Goal: Transaction & Acquisition: Book appointment/travel/reservation

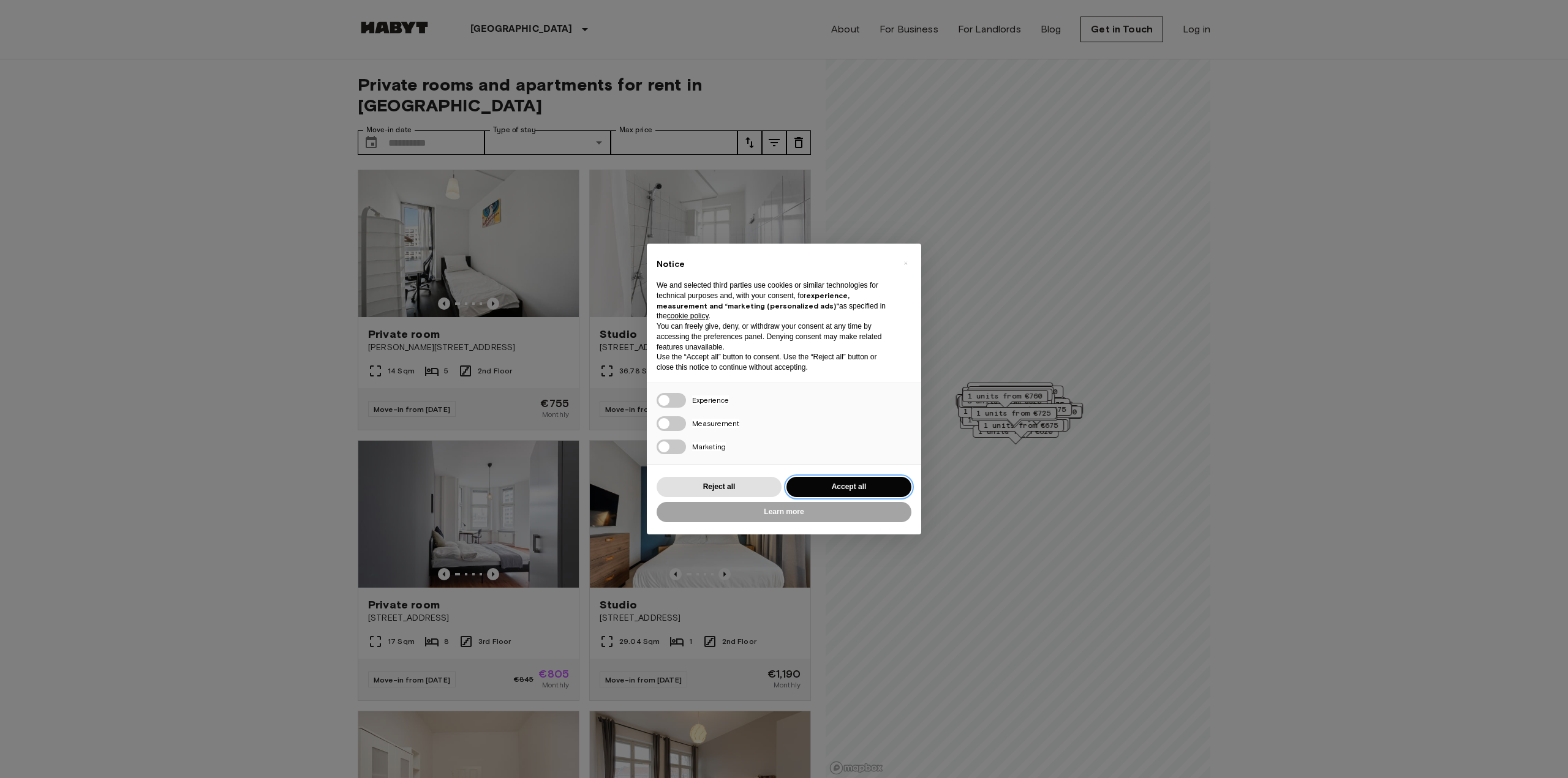
click at [822, 486] on button "Accept all" at bounding box center [849, 487] width 125 height 20
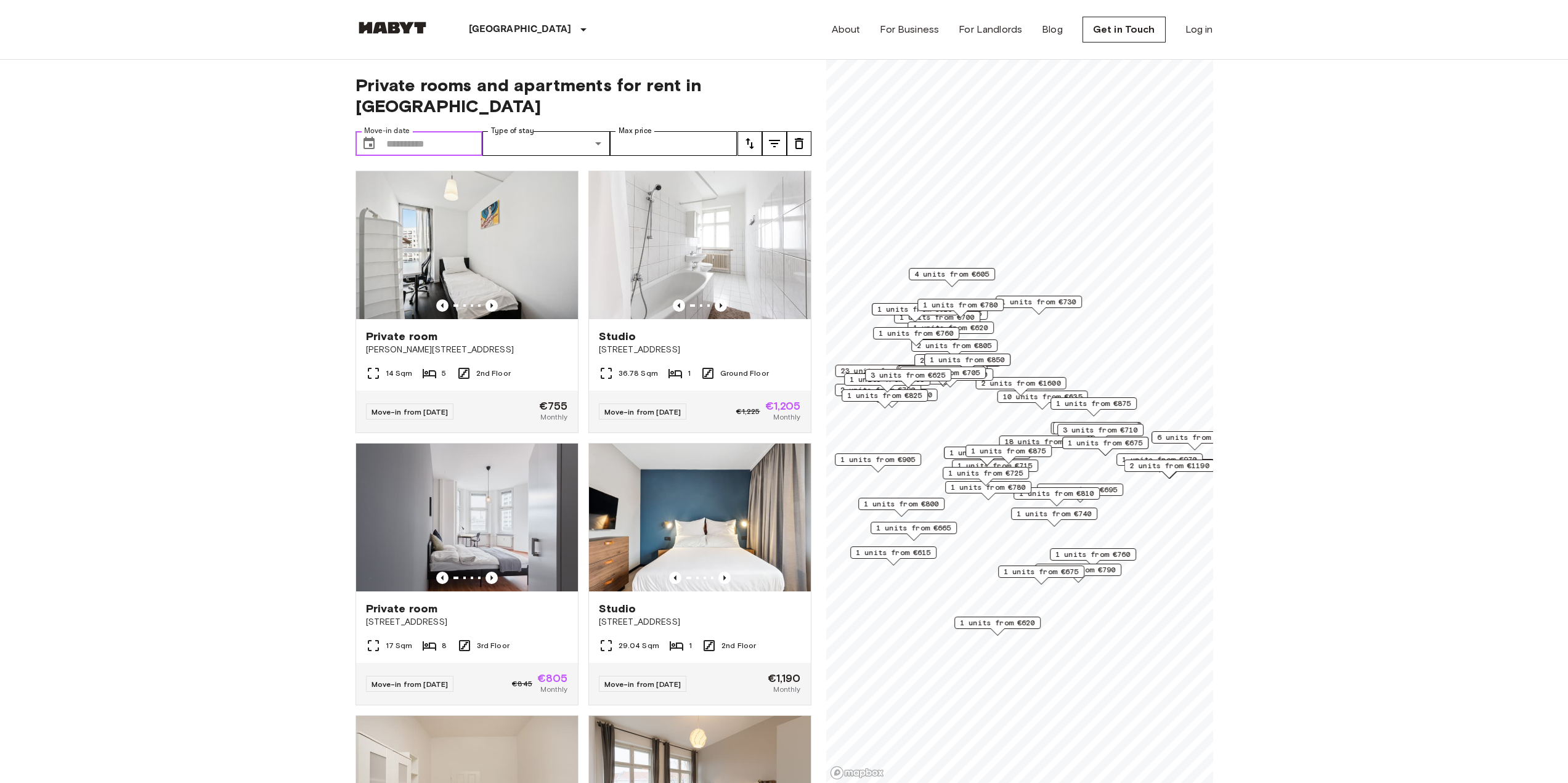
click at [428, 132] on input "Move-in date" at bounding box center [435, 144] width 97 height 25
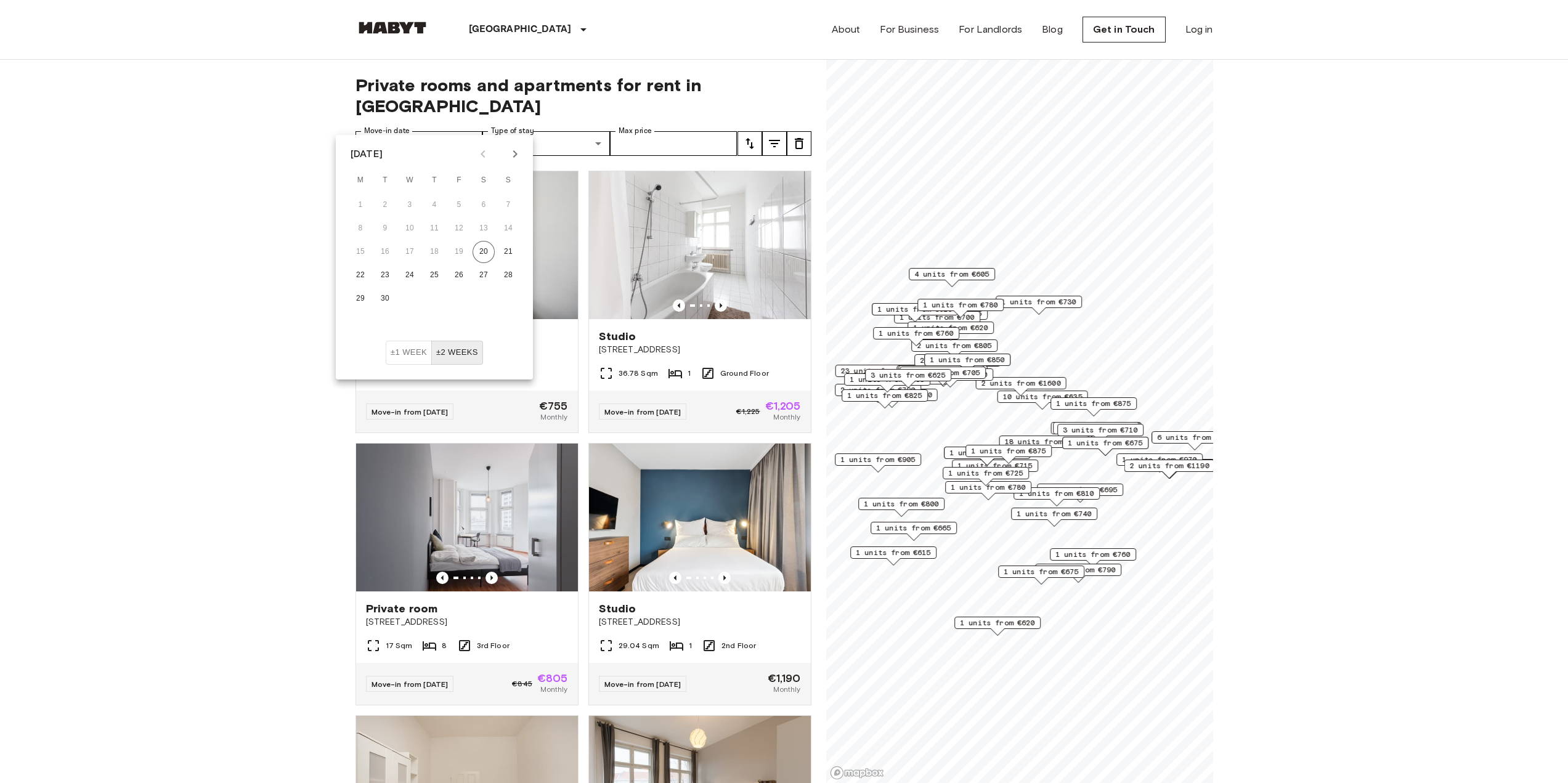
click at [517, 152] on icon "Next month" at bounding box center [515, 154] width 15 height 15
click at [411, 211] on button "1" at bounding box center [409, 205] width 22 height 22
type input "**********"
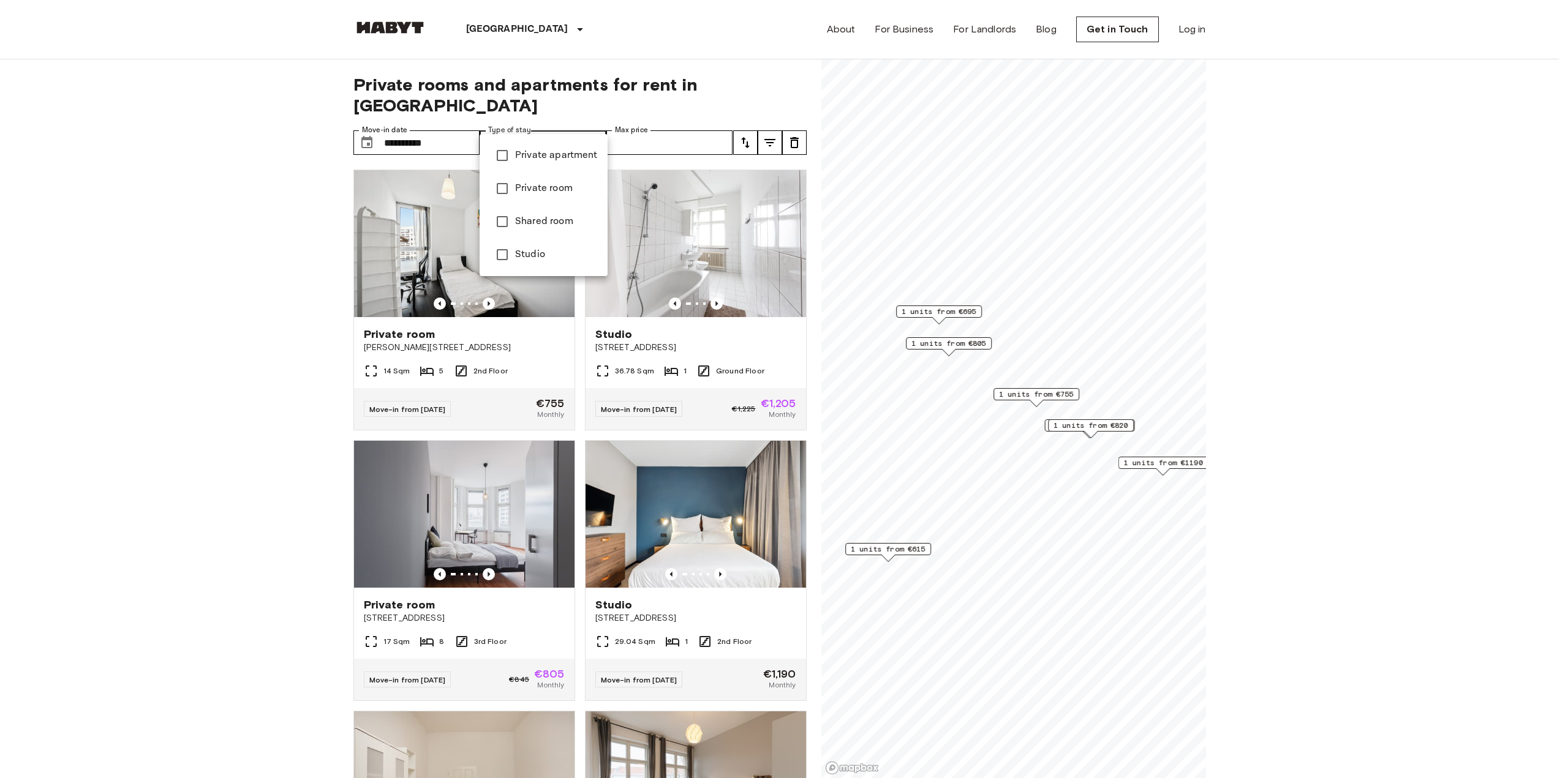
click at [509, 129] on div at bounding box center [784, 389] width 1568 height 778
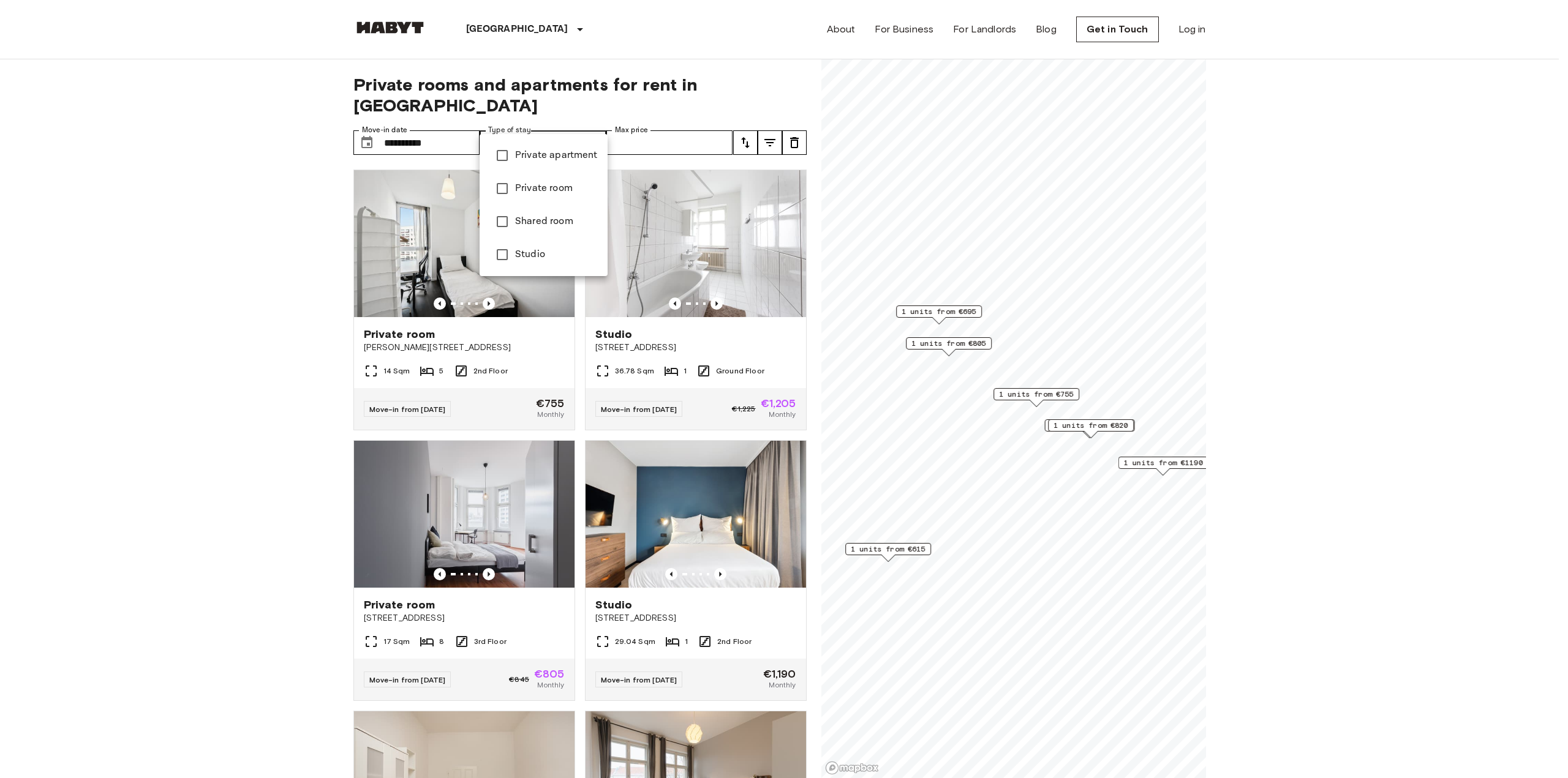
click at [655, 132] on div at bounding box center [784, 389] width 1568 height 778
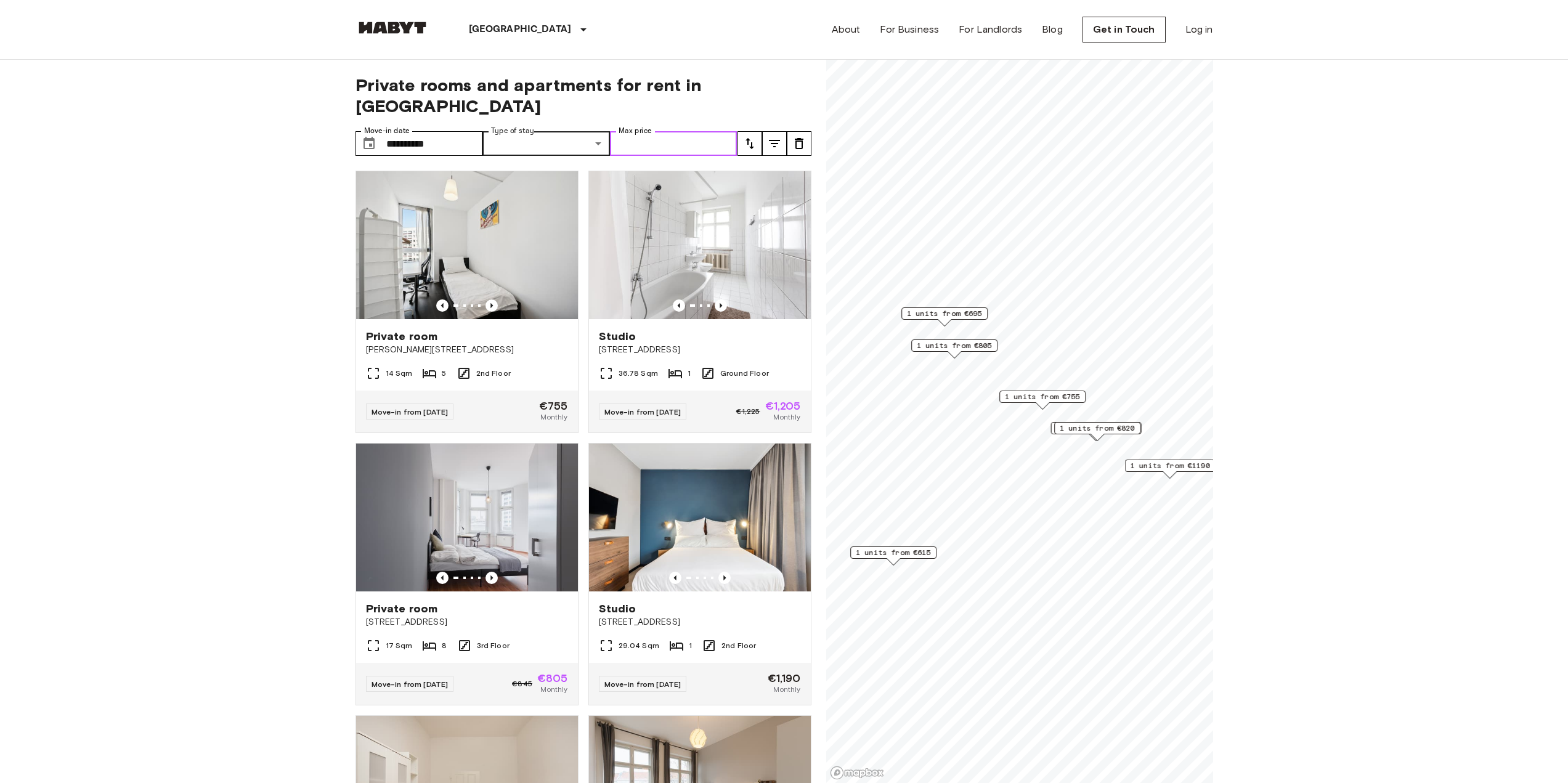
click at [665, 132] on input "Max price" at bounding box center [674, 144] width 128 height 25
click at [704, 132] on input "Max price" at bounding box center [674, 144] width 128 height 25
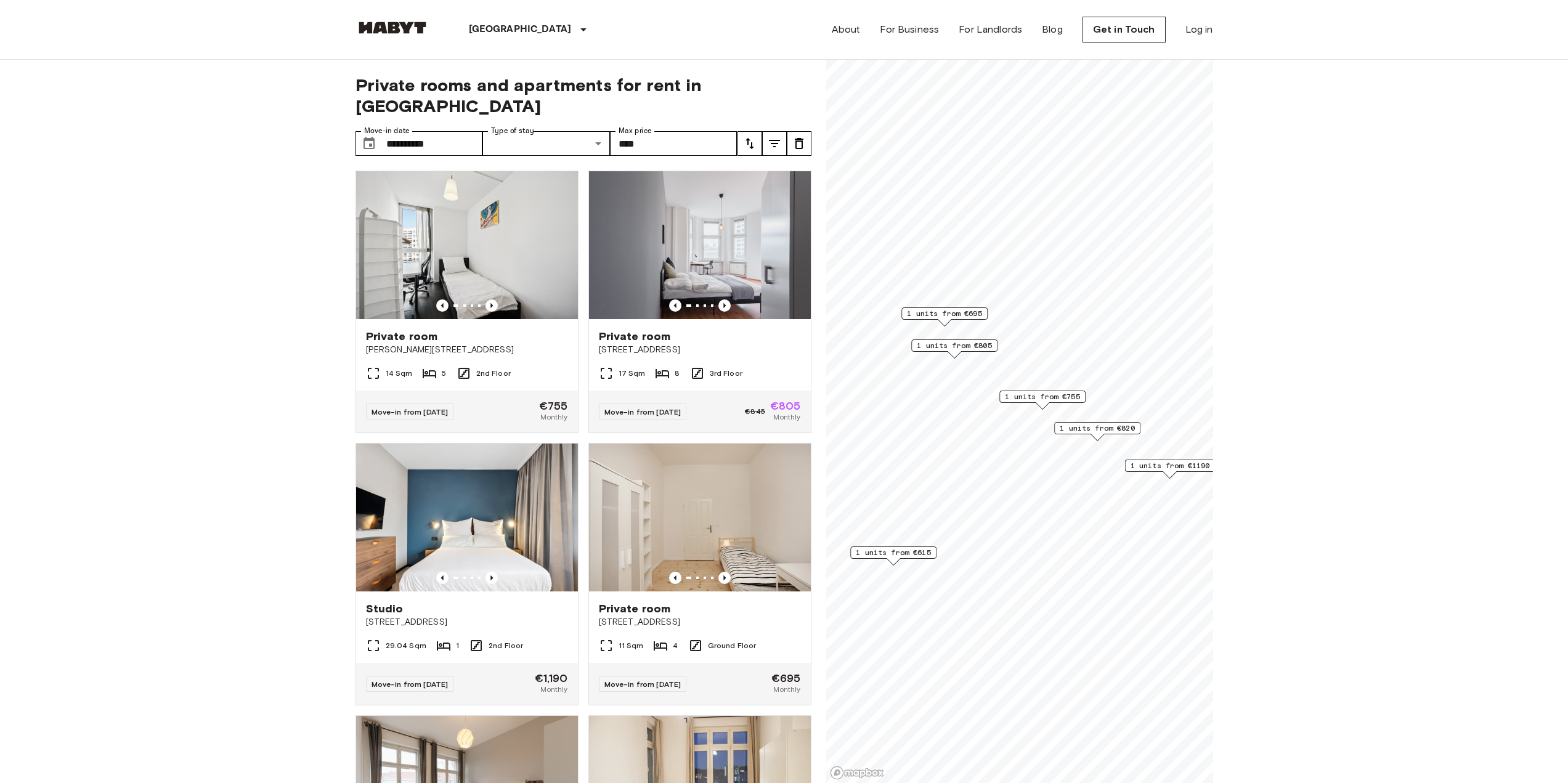
click at [792, 65] on div "**********" at bounding box center [583, 421] width 456 height 724
click at [489, 572] on icon "Previous image" at bounding box center [491, 577] width 12 height 12
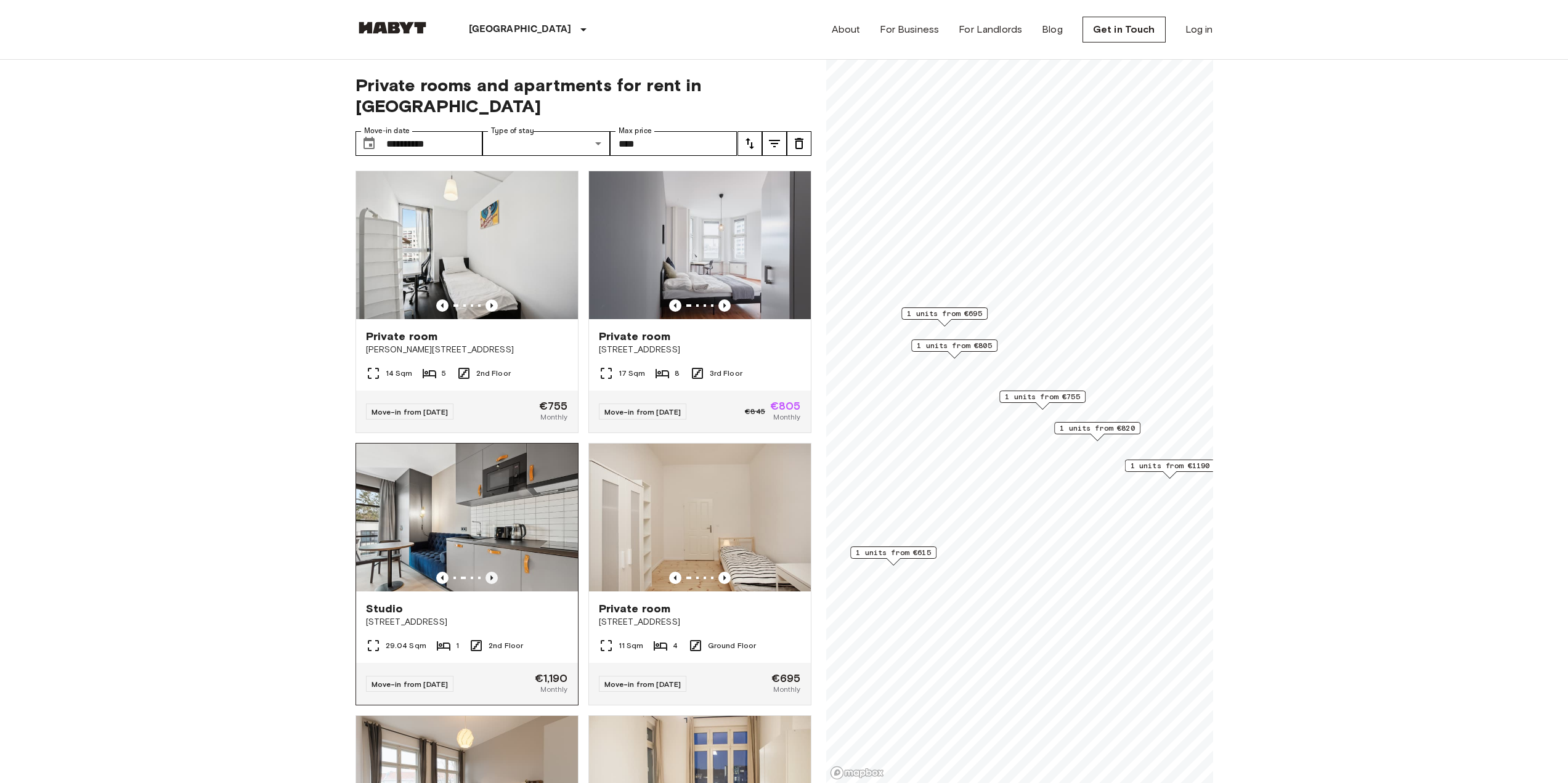
click at [489, 572] on icon "Previous image" at bounding box center [491, 577] width 12 height 12
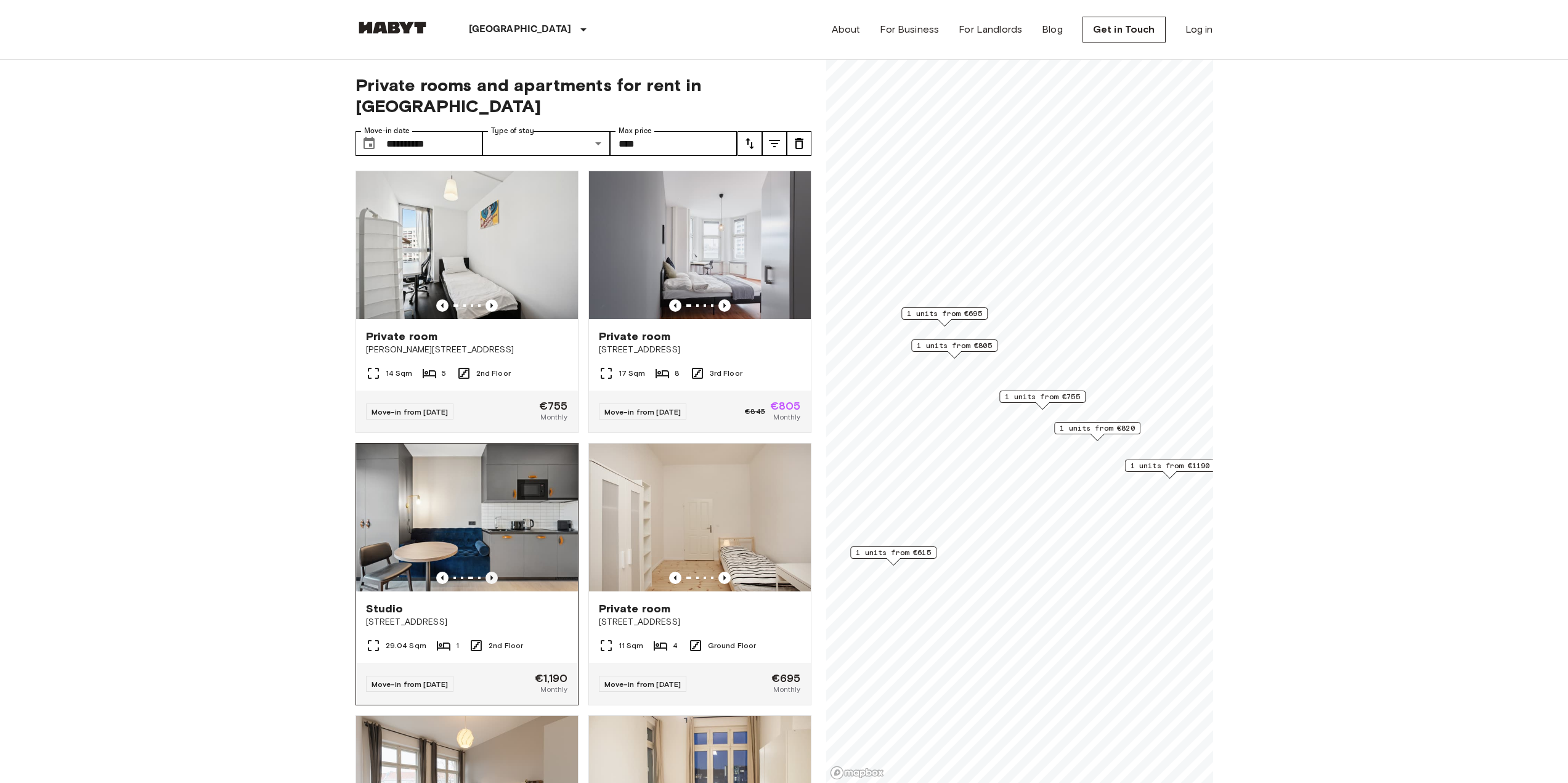
click at [489, 572] on icon "Previous image" at bounding box center [491, 577] width 12 height 12
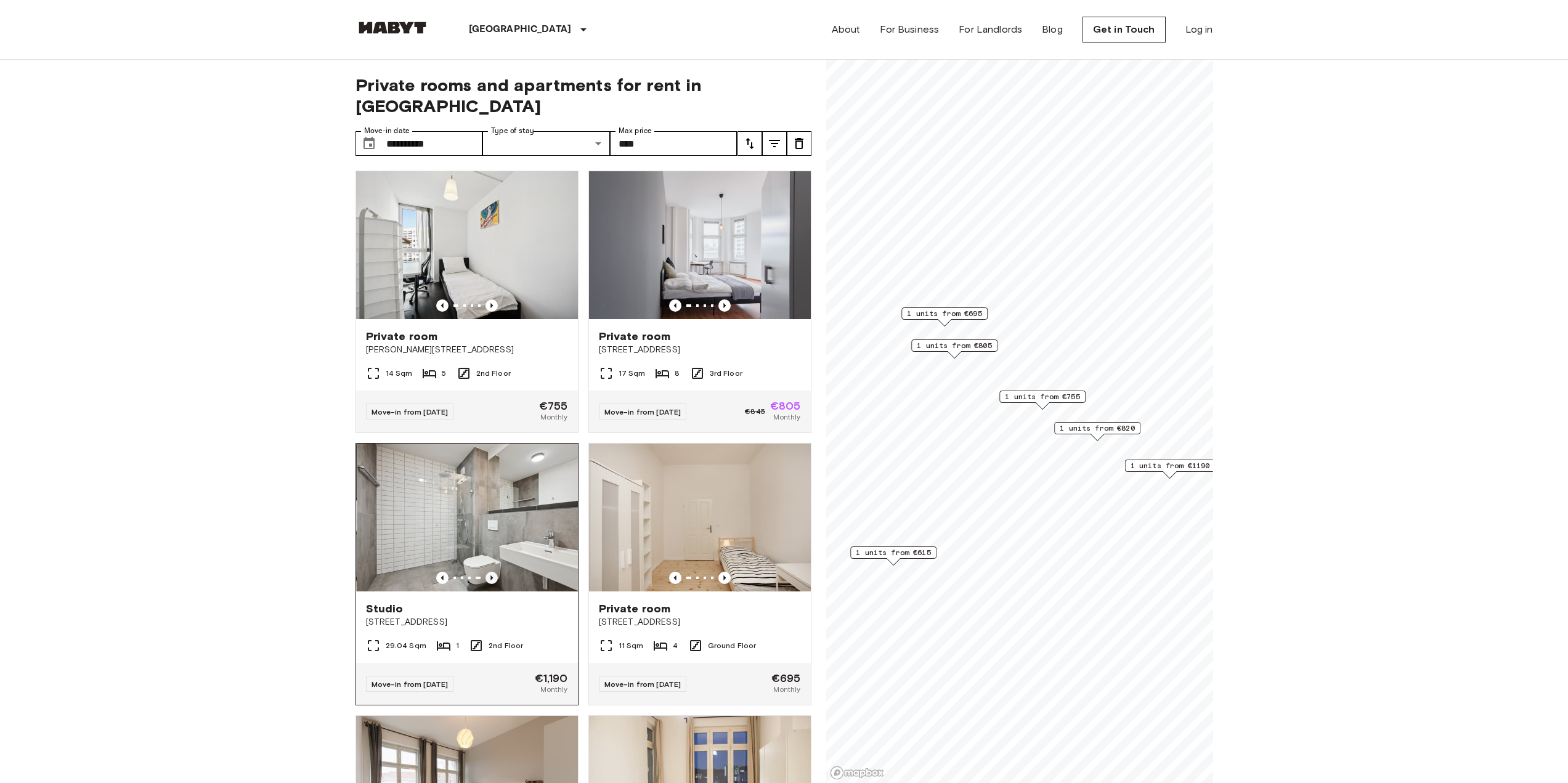
click at [489, 572] on icon "Previous image" at bounding box center [491, 577] width 12 height 12
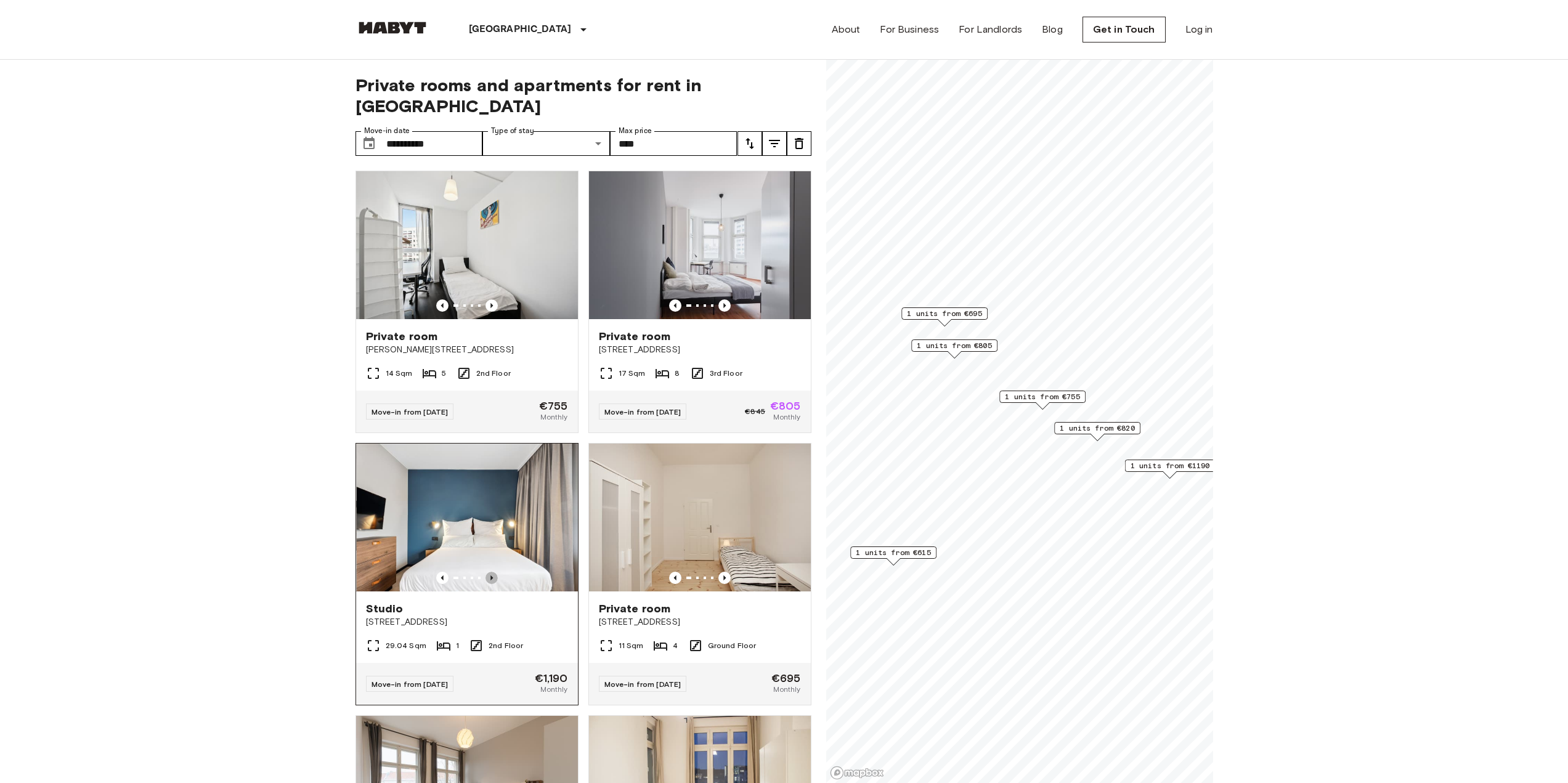
click at [489, 572] on icon "Previous image" at bounding box center [491, 577] width 12 height 12
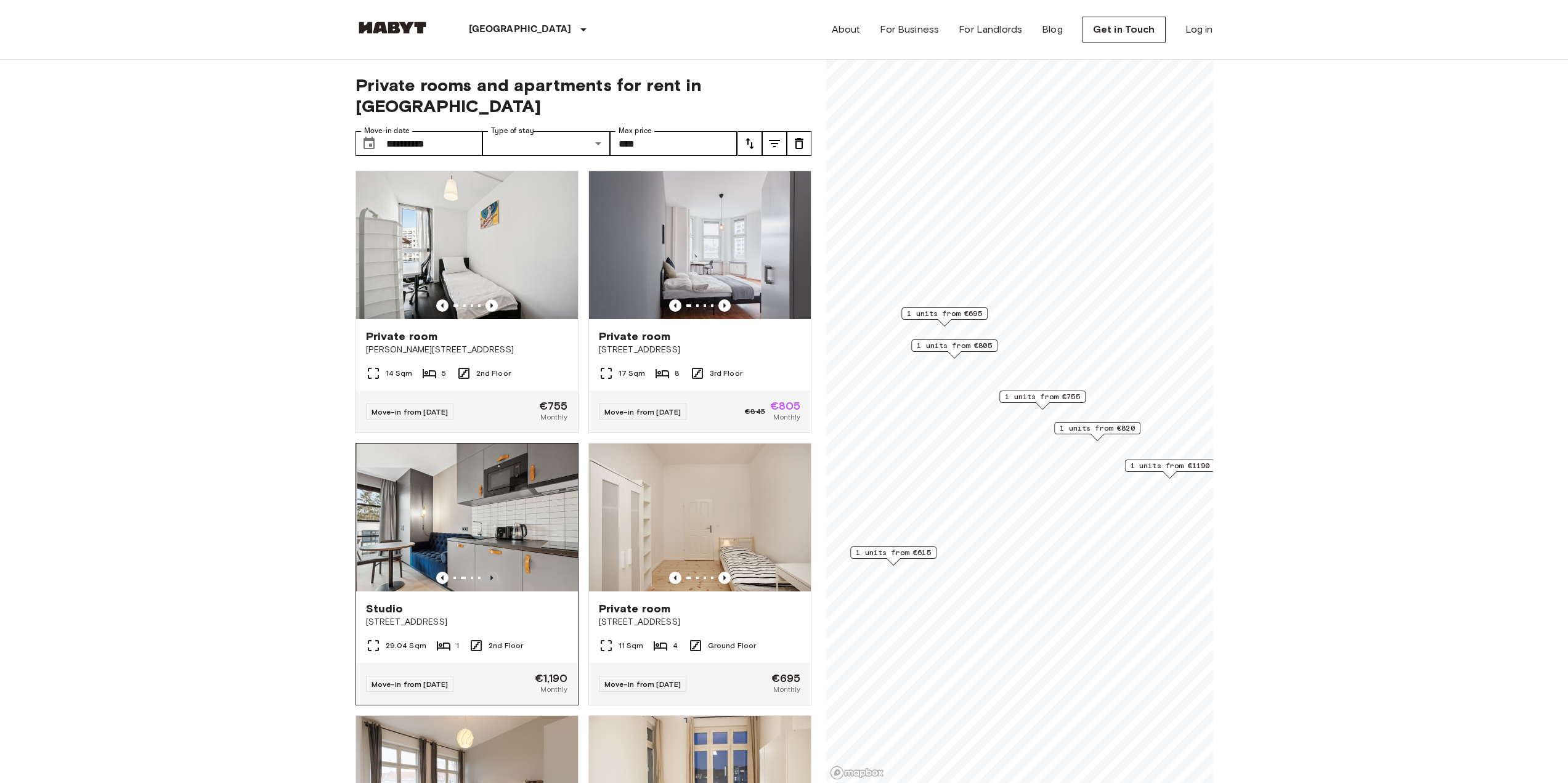
click at [489, 572] on icon "Previous image" at bounding box center [491, 577] width 12 height 12
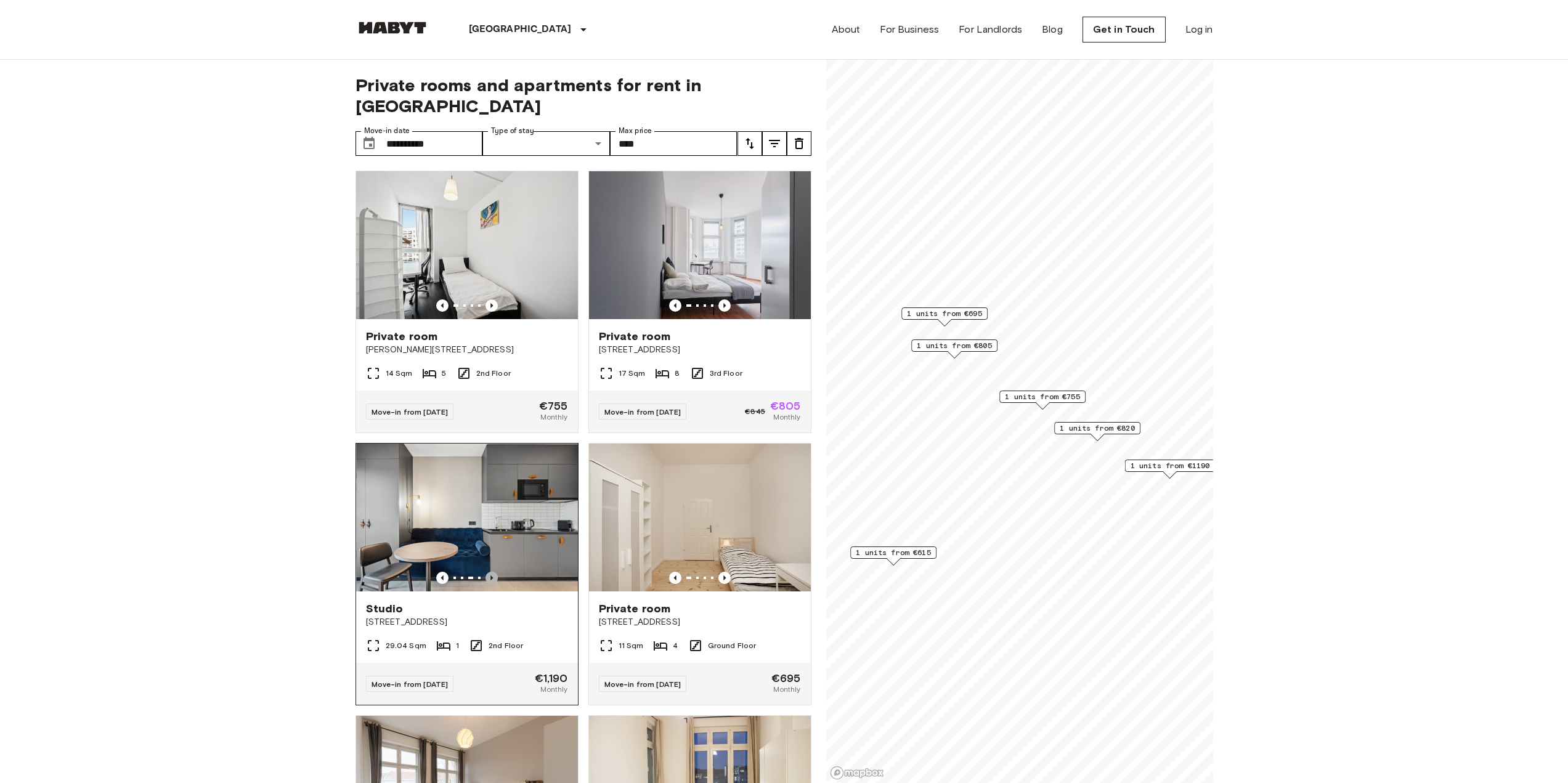
click at [489, 572] on icon "Previous image" at bounding box center [491, 577] width 12 height 12
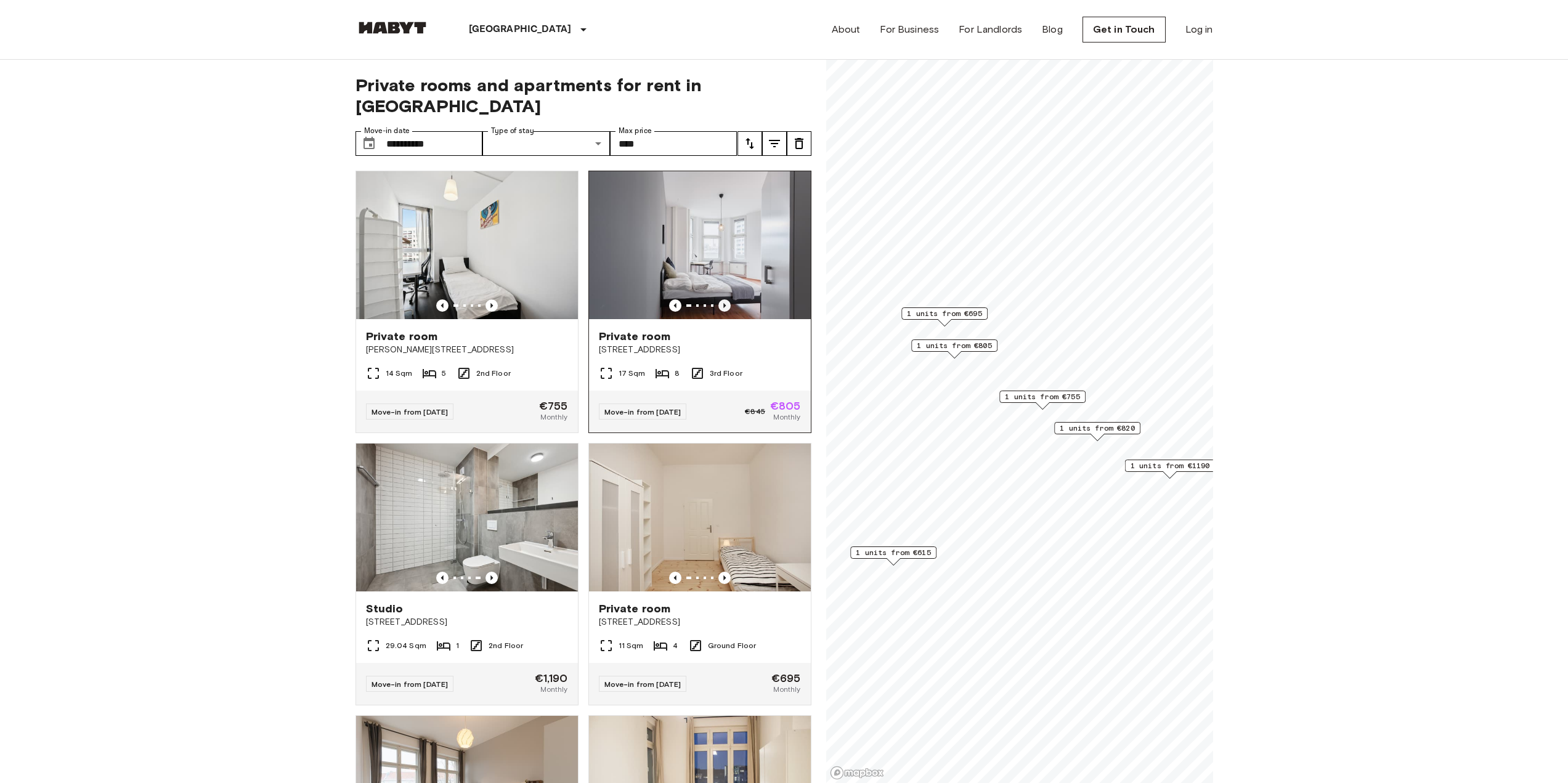
click at [719, 299] on icon "Previous image" at bounding box center [724, 305] width 12 height 12
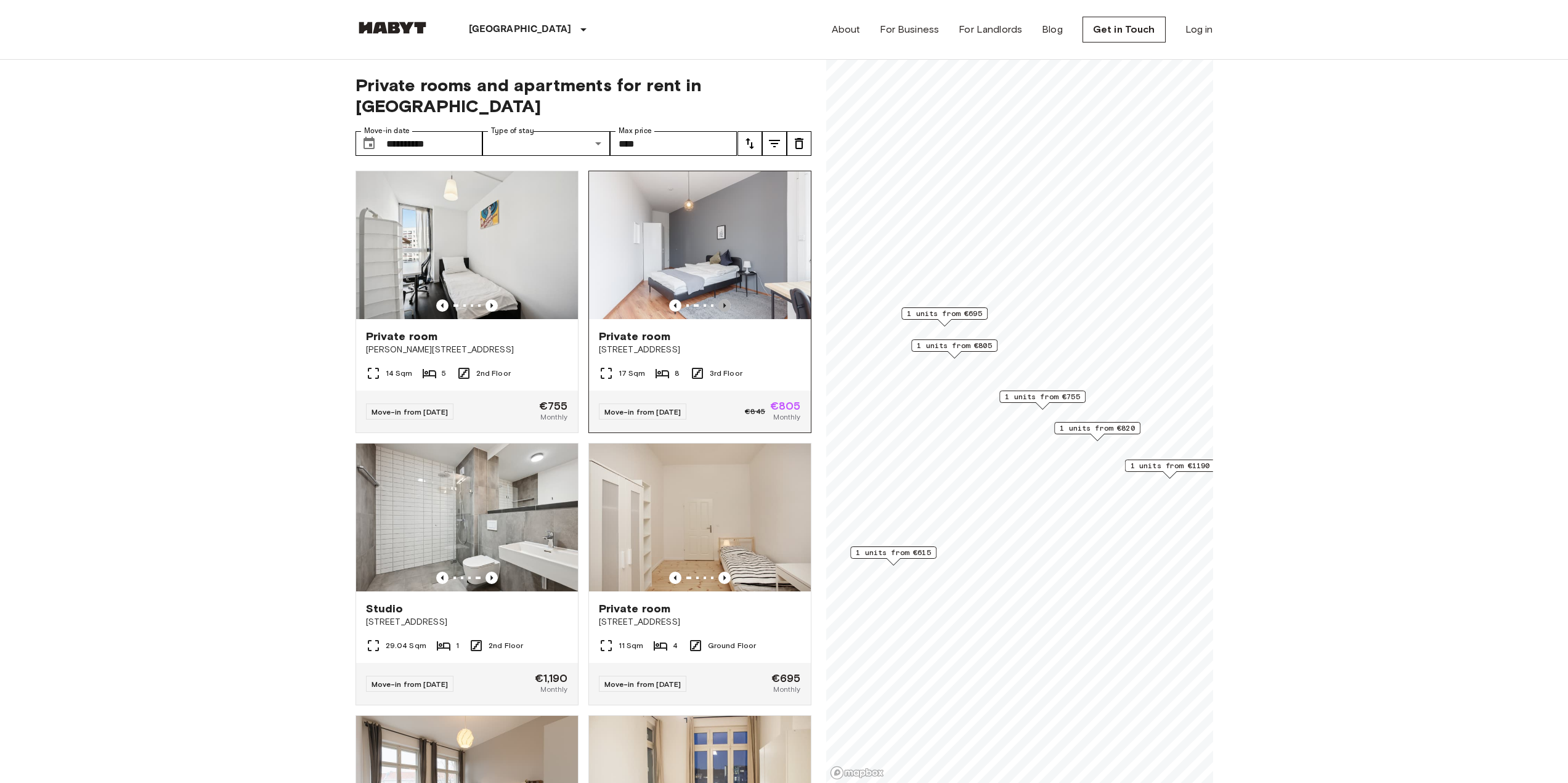
click at [719, 299] on icon "Previous image" at bounding box center [724, 305] width 12 height 12
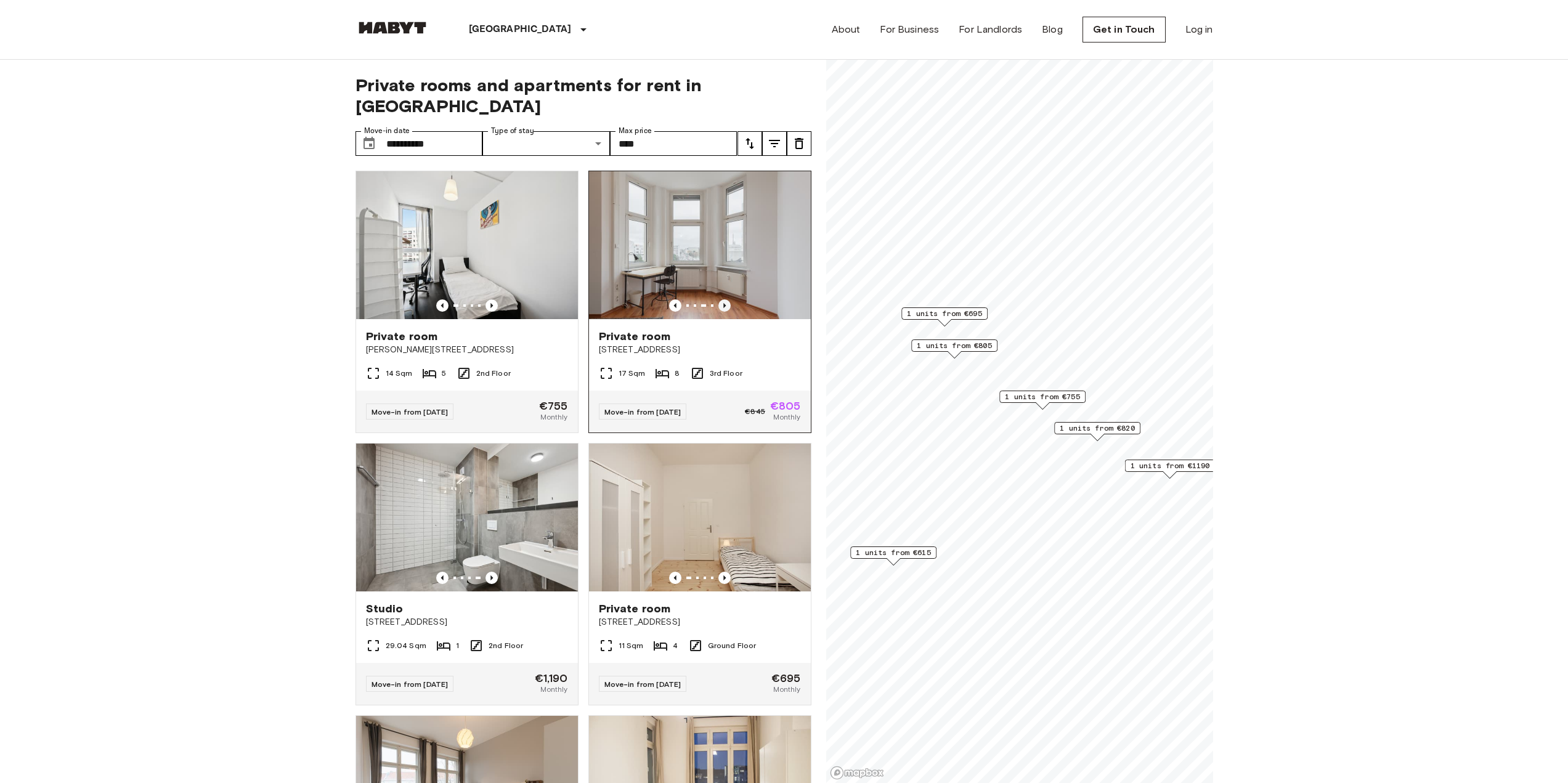
click at [719, 299] on icon "Previous image" at bounding box center [724, 305] width 12 height 12
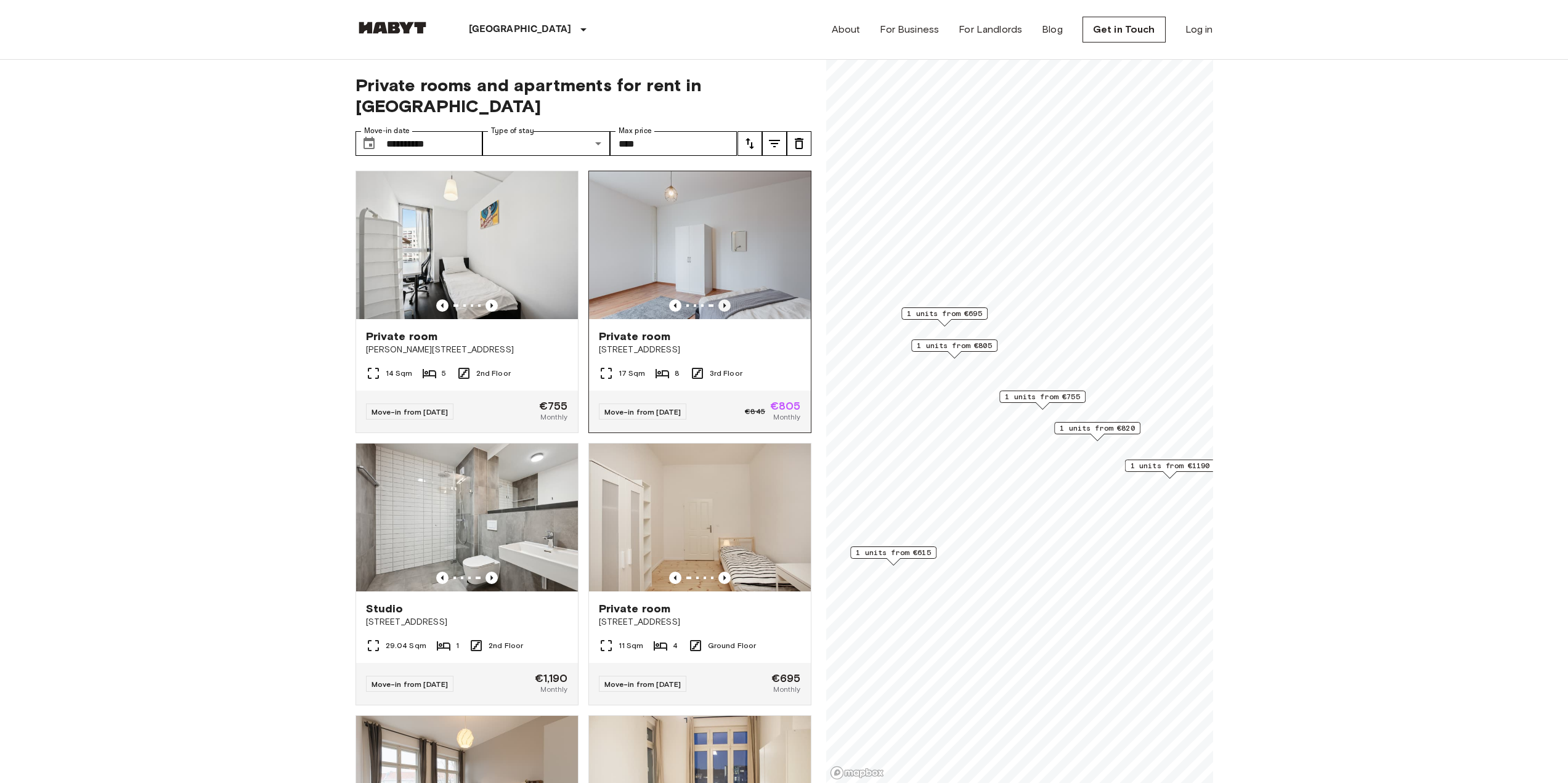
click at [719, 299] on icon "Previous image" at bounding box center [724, 305] width 12 height 12
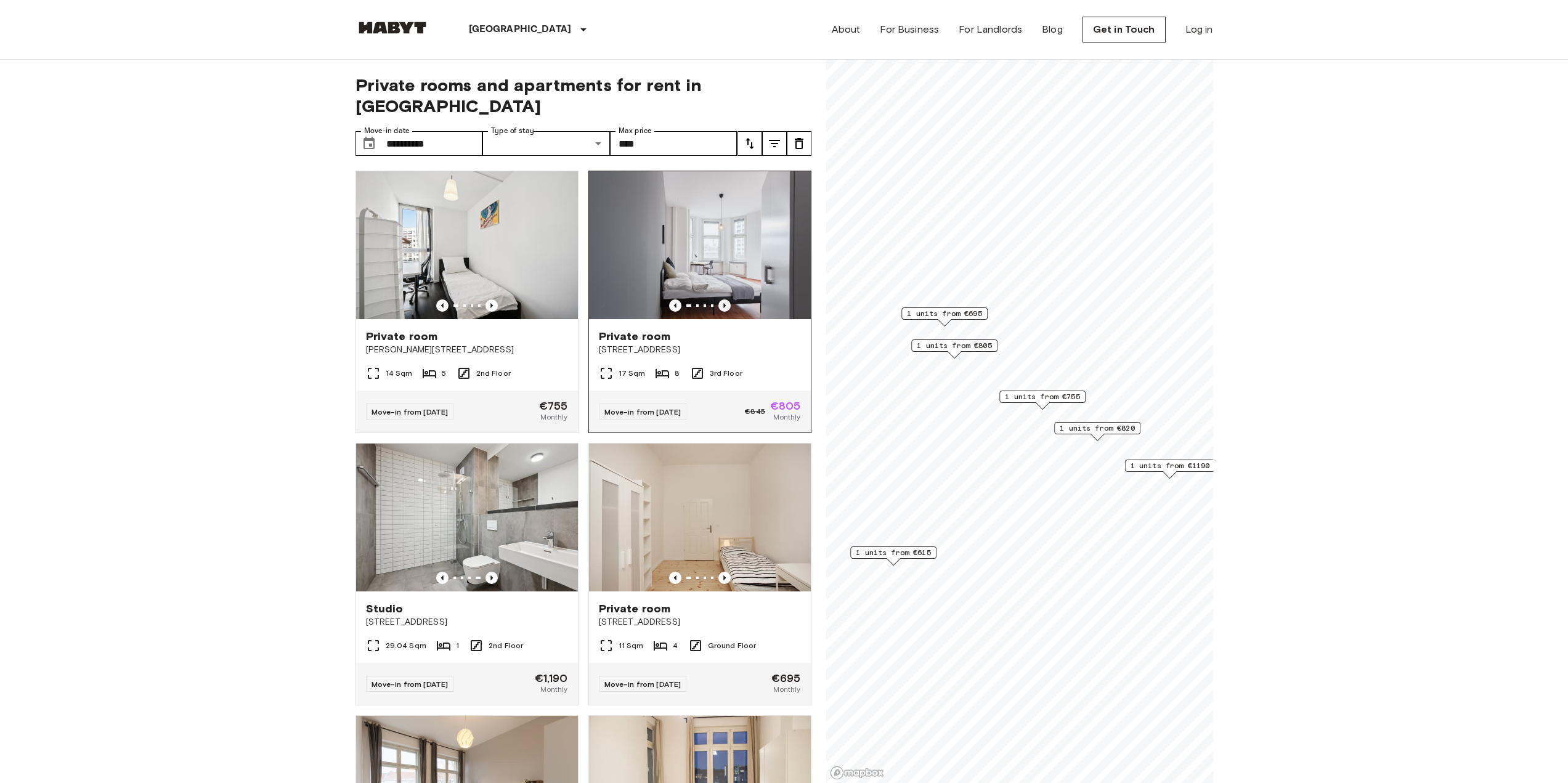
click at [719, 299] on icon "Previous image" at bounding box center [724, 305] width 12 height 12
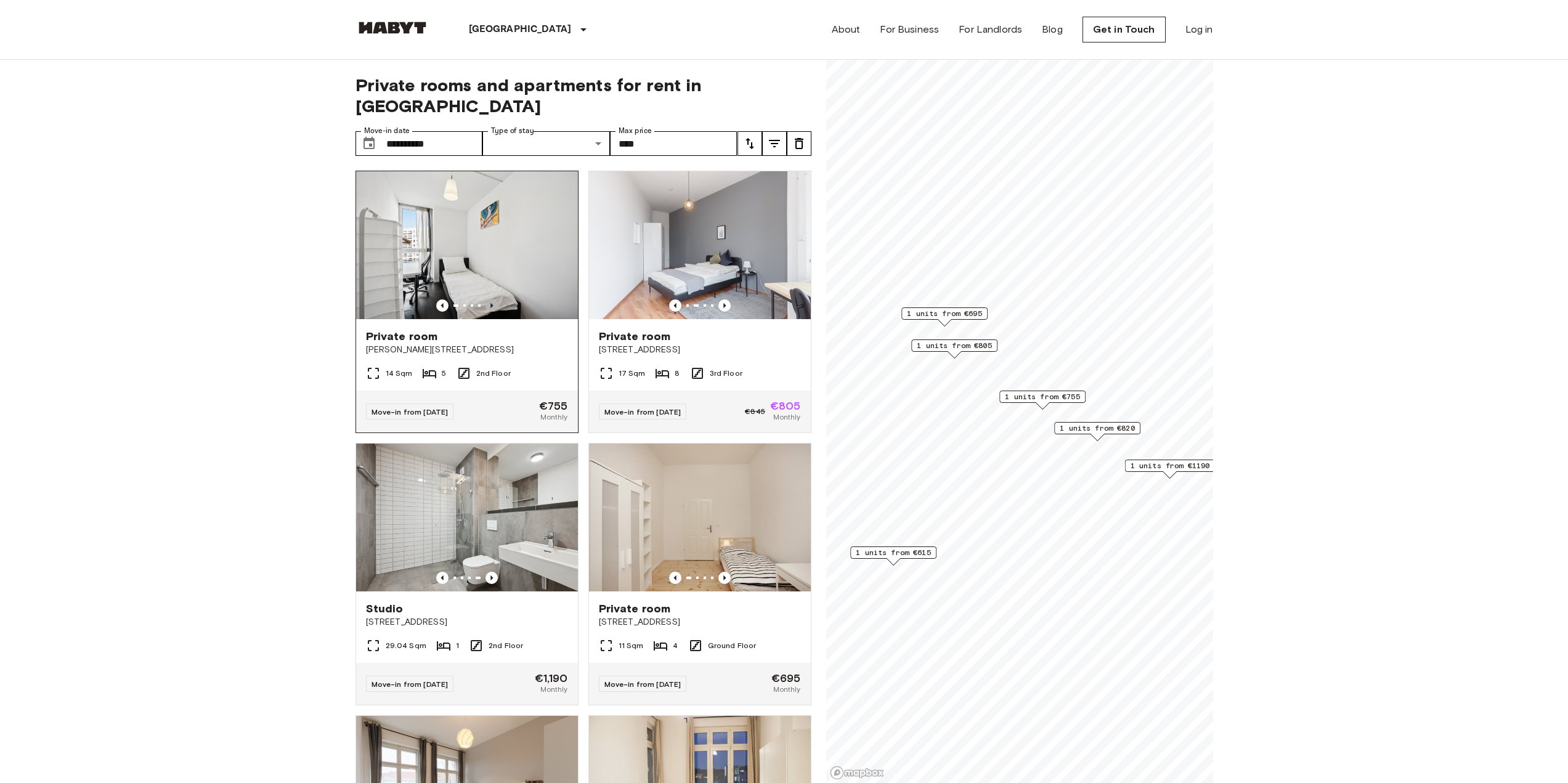
click at [490, 299] on icon "Previous image" at bounding box center [491, 305] width 12 height 12
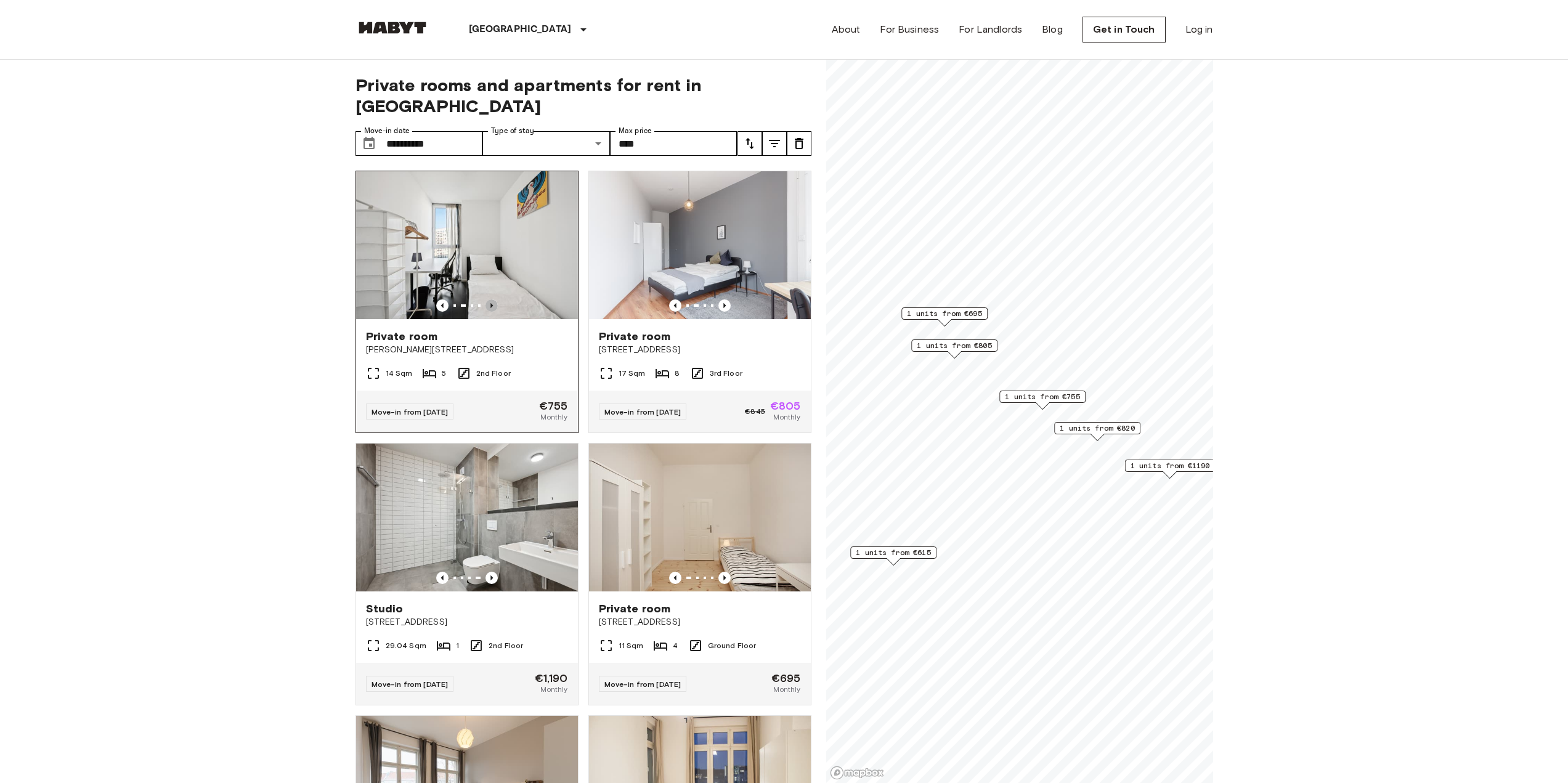
click at [490, 299] on icon "Previous image" at bounding box center [491, 305] width 12 height 12
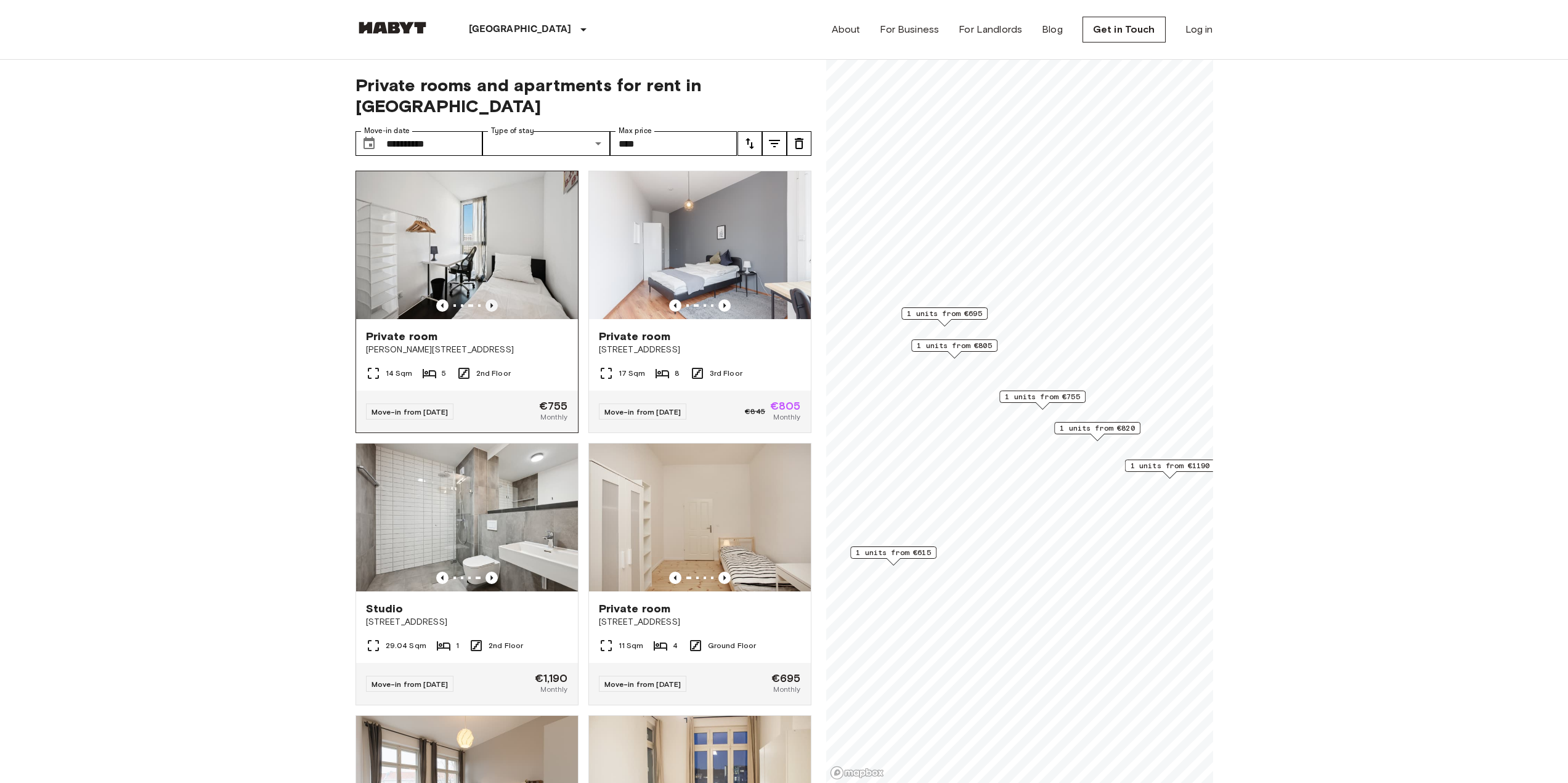
click at [490, 299] on icon "Previous image" at bounding box center [491, 305] width 12 height 12
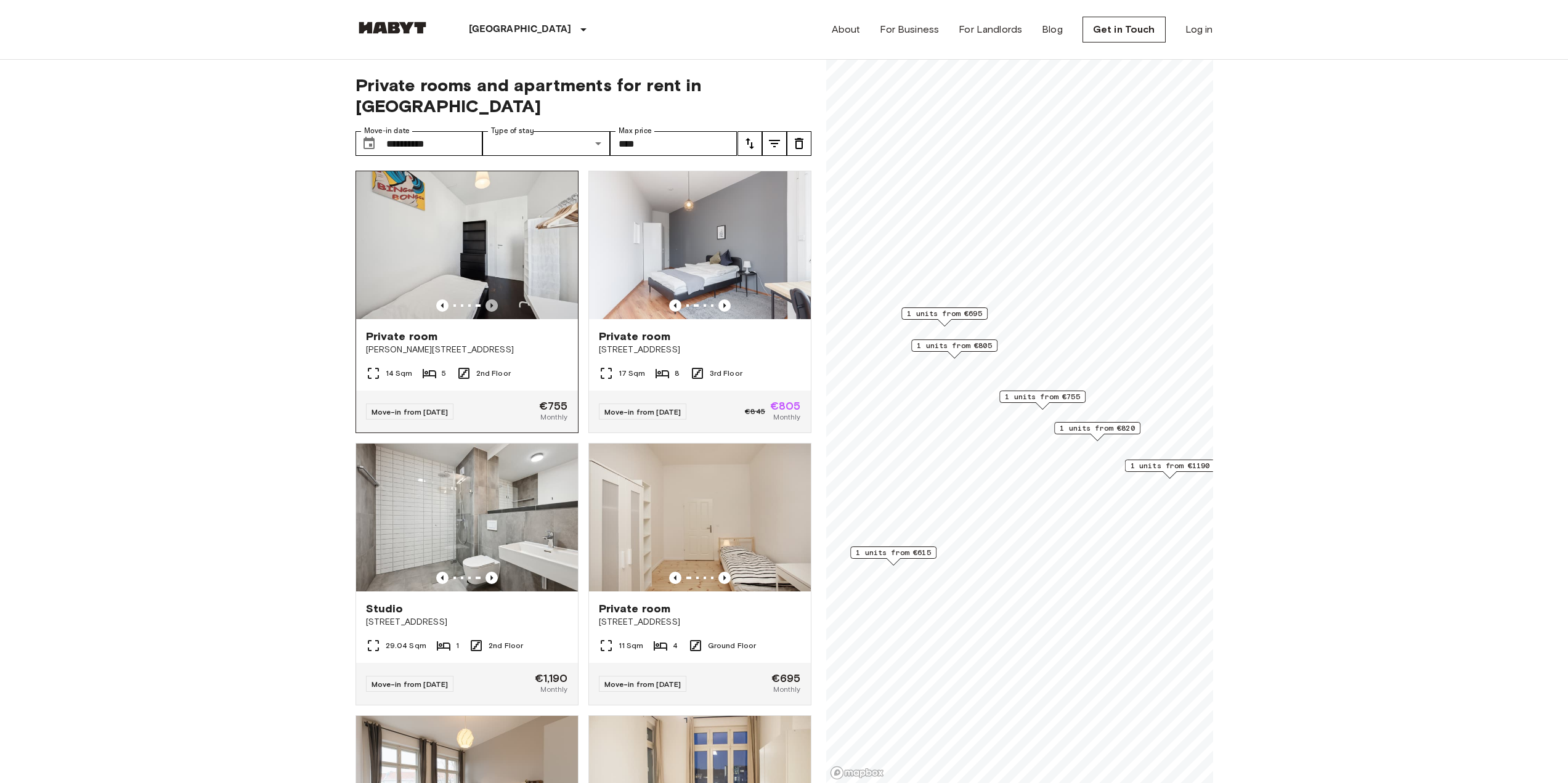
click at [490, 299] on icon "Previous image" at bounding box center [491, 305] width 12 height 12
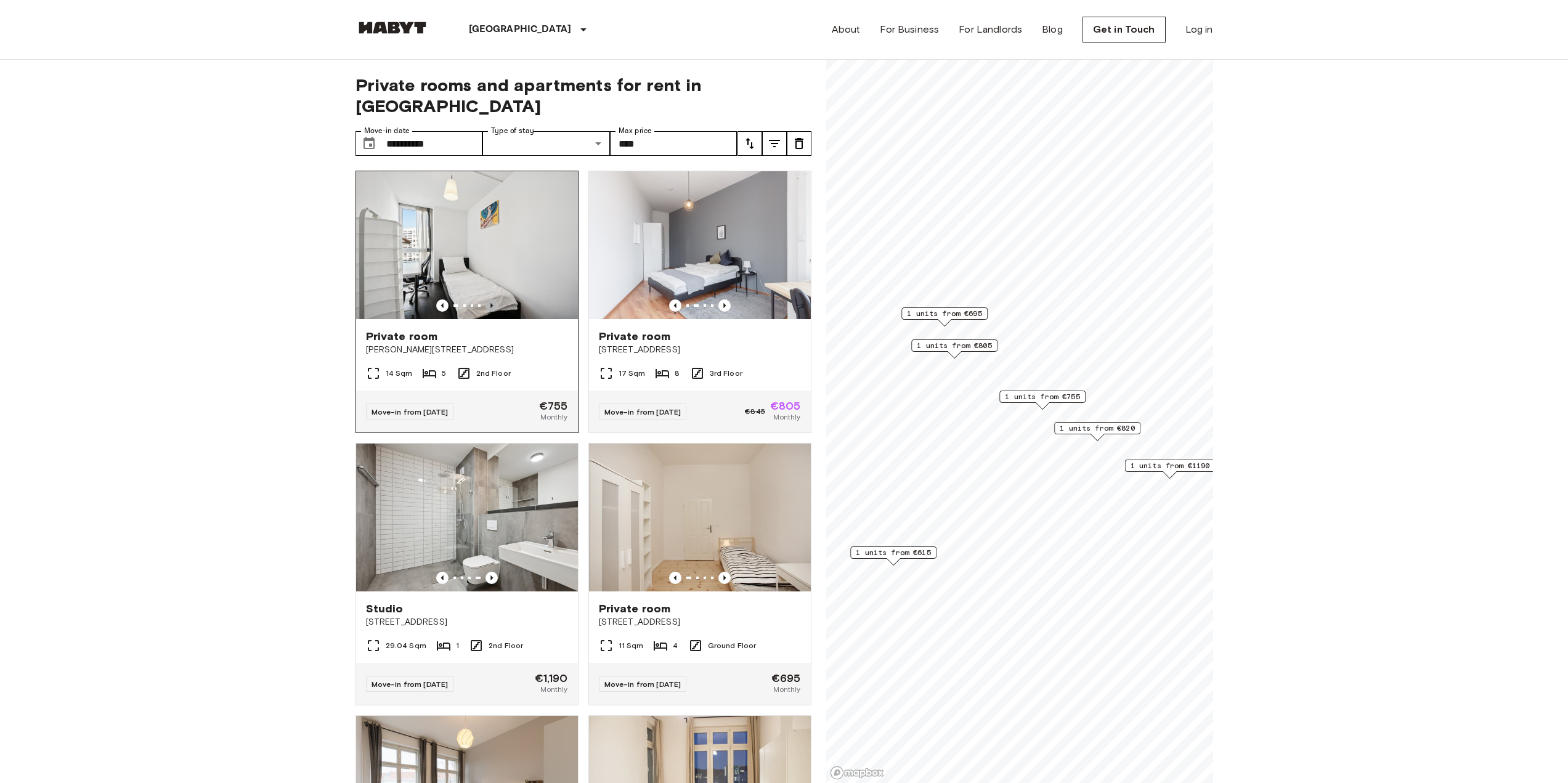
click at [490, 299] on icon "Previous image" at bounding box center [491, 305] width 12 height 12
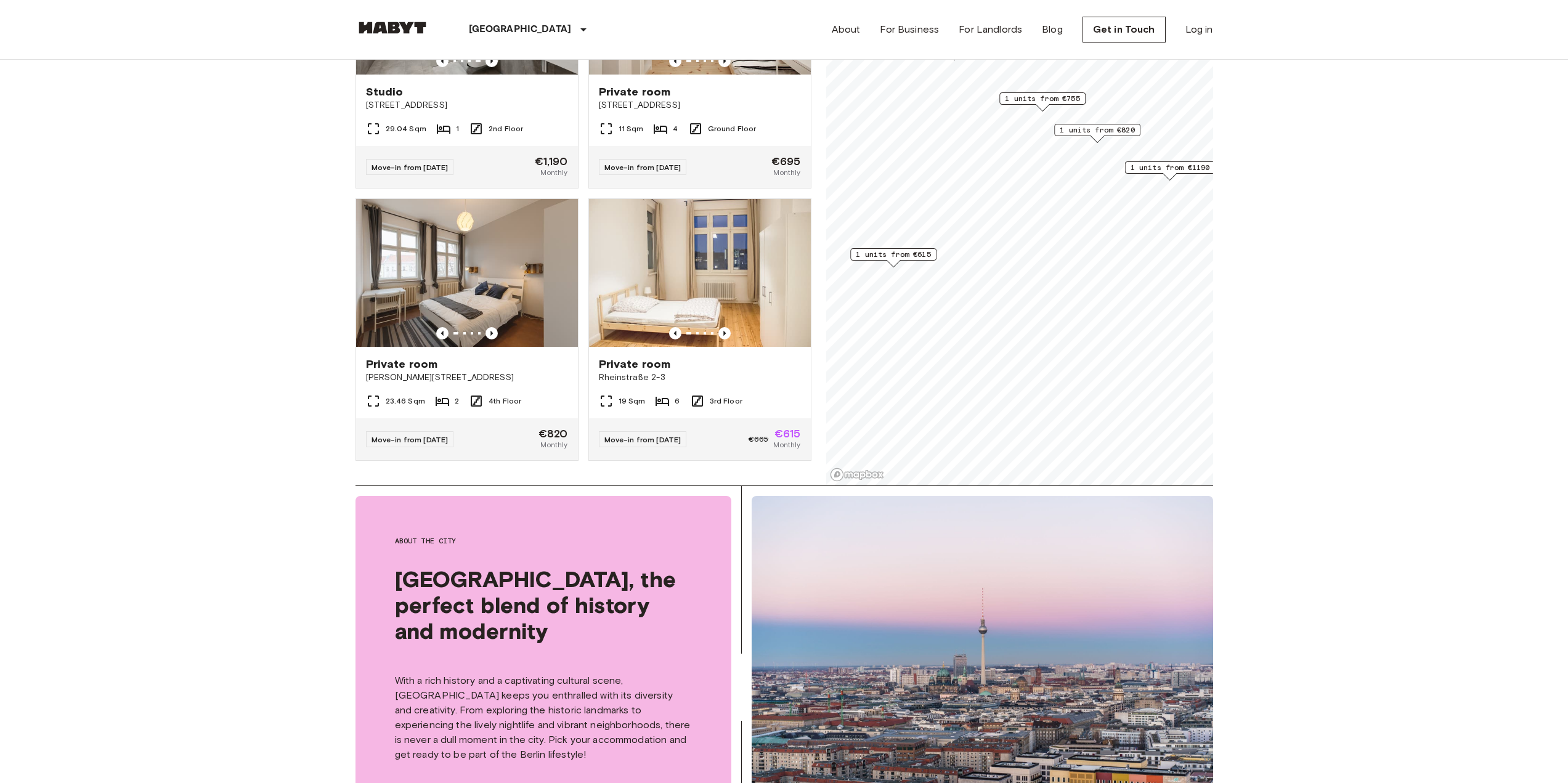
scroll to position [247, 0]
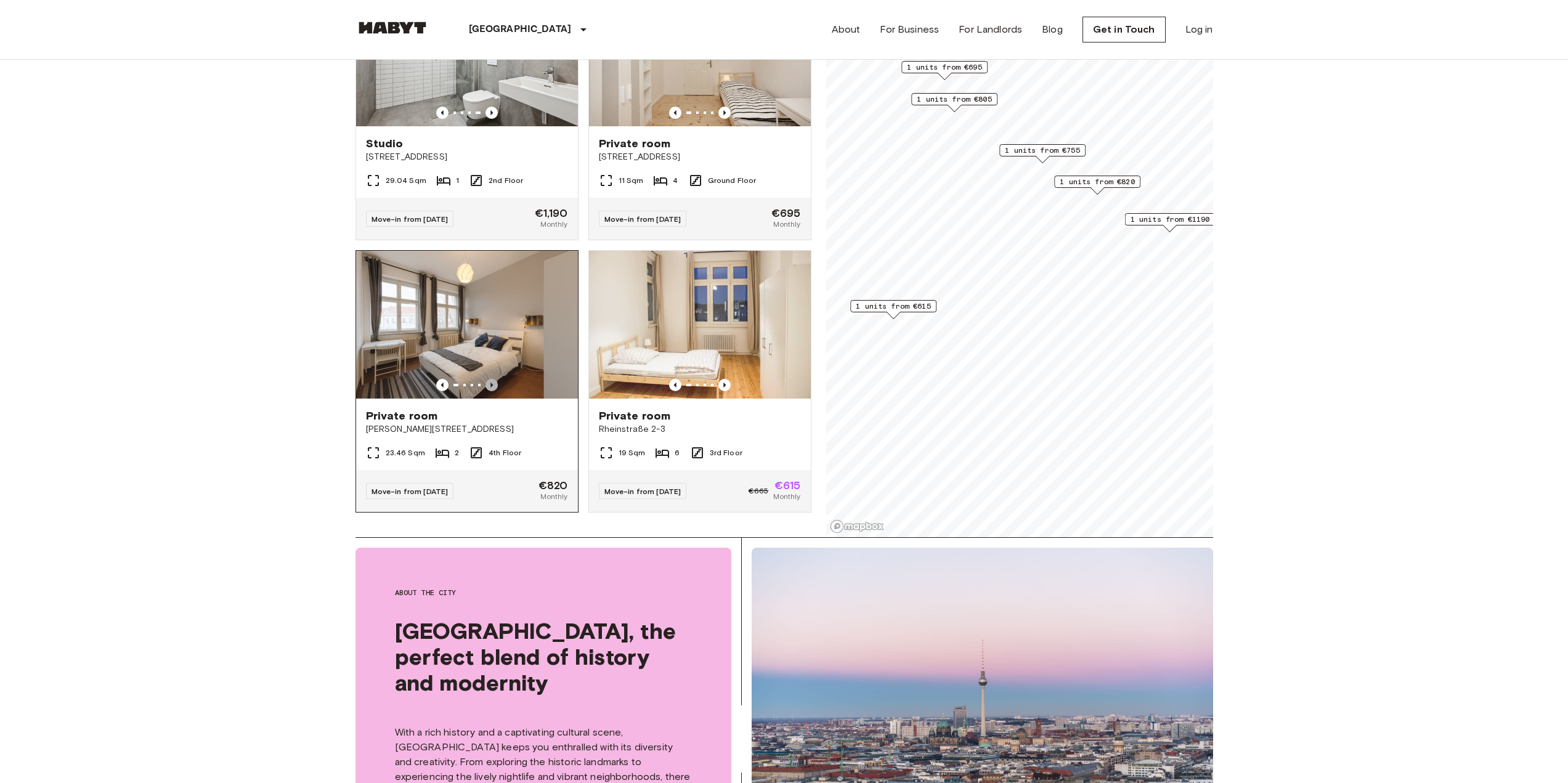
click at [488, 379] on icon "Previous image" at bounding box center [491, 385] width 12 height 12
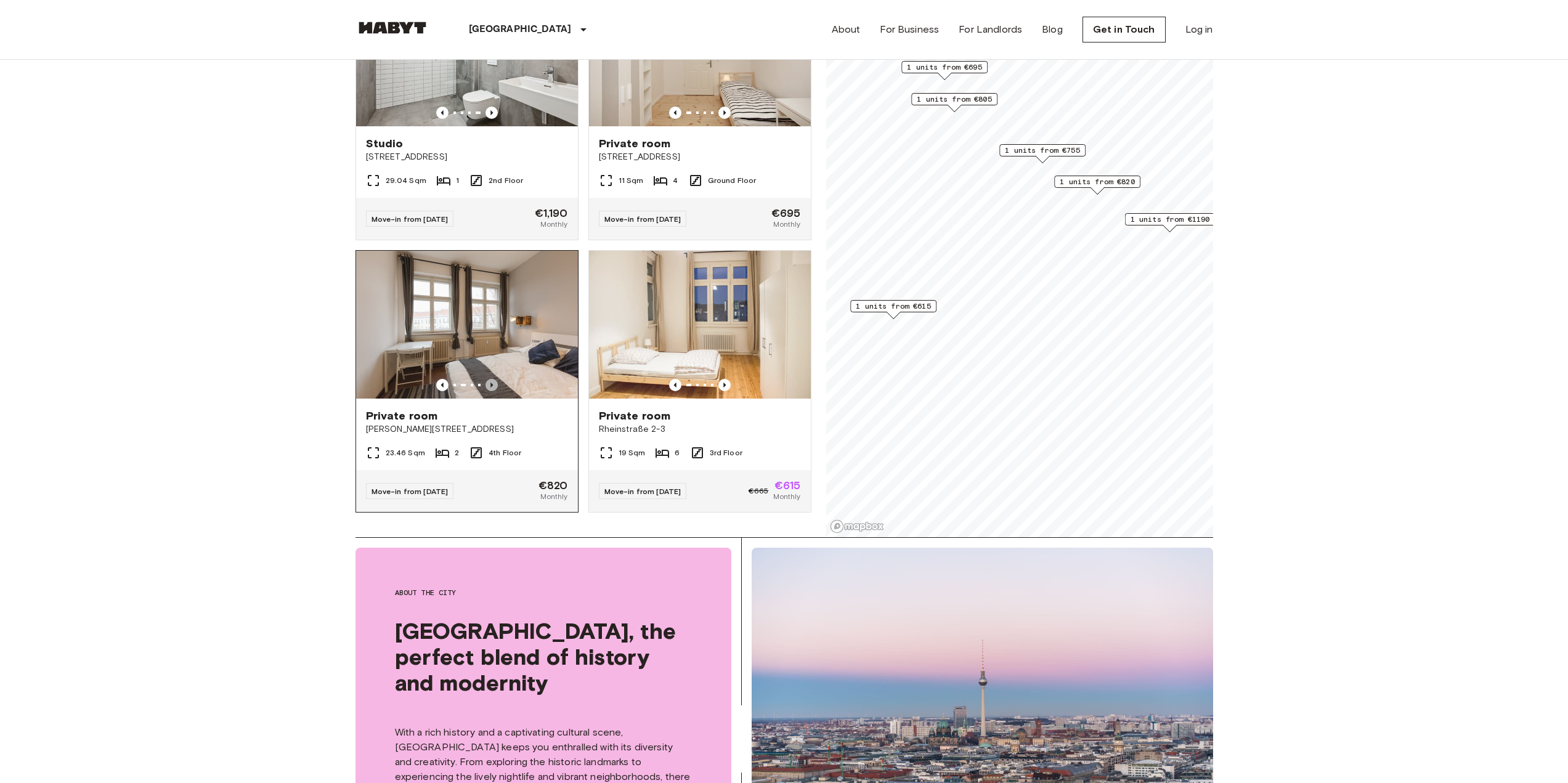
click at [488, 379] on icon "Previous image" at bounding box center [491, 385] width 12 height 12
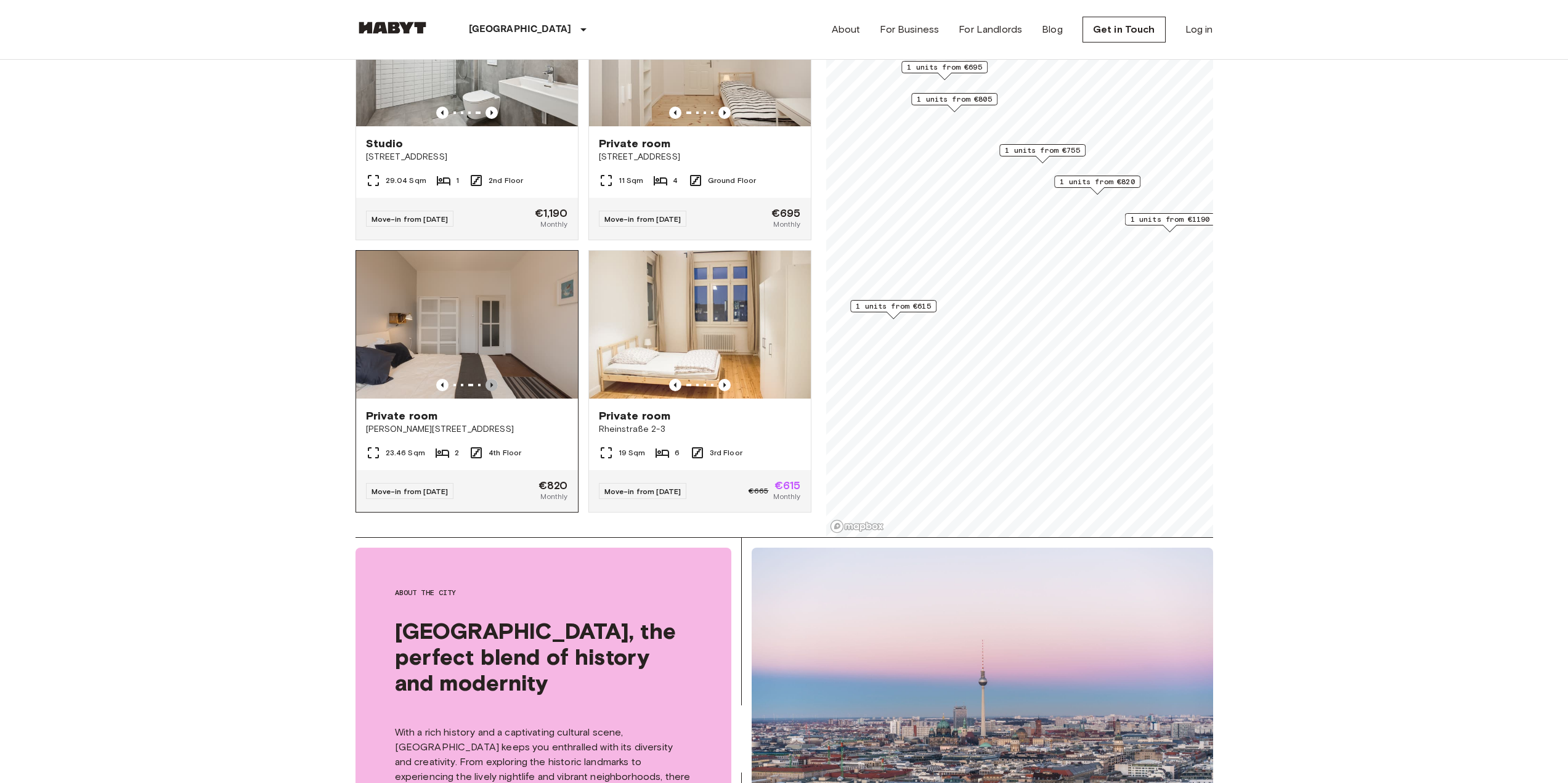
click at [487, 379] on icon "Previous image" at bounding box center [491, 385] width 12 height 12
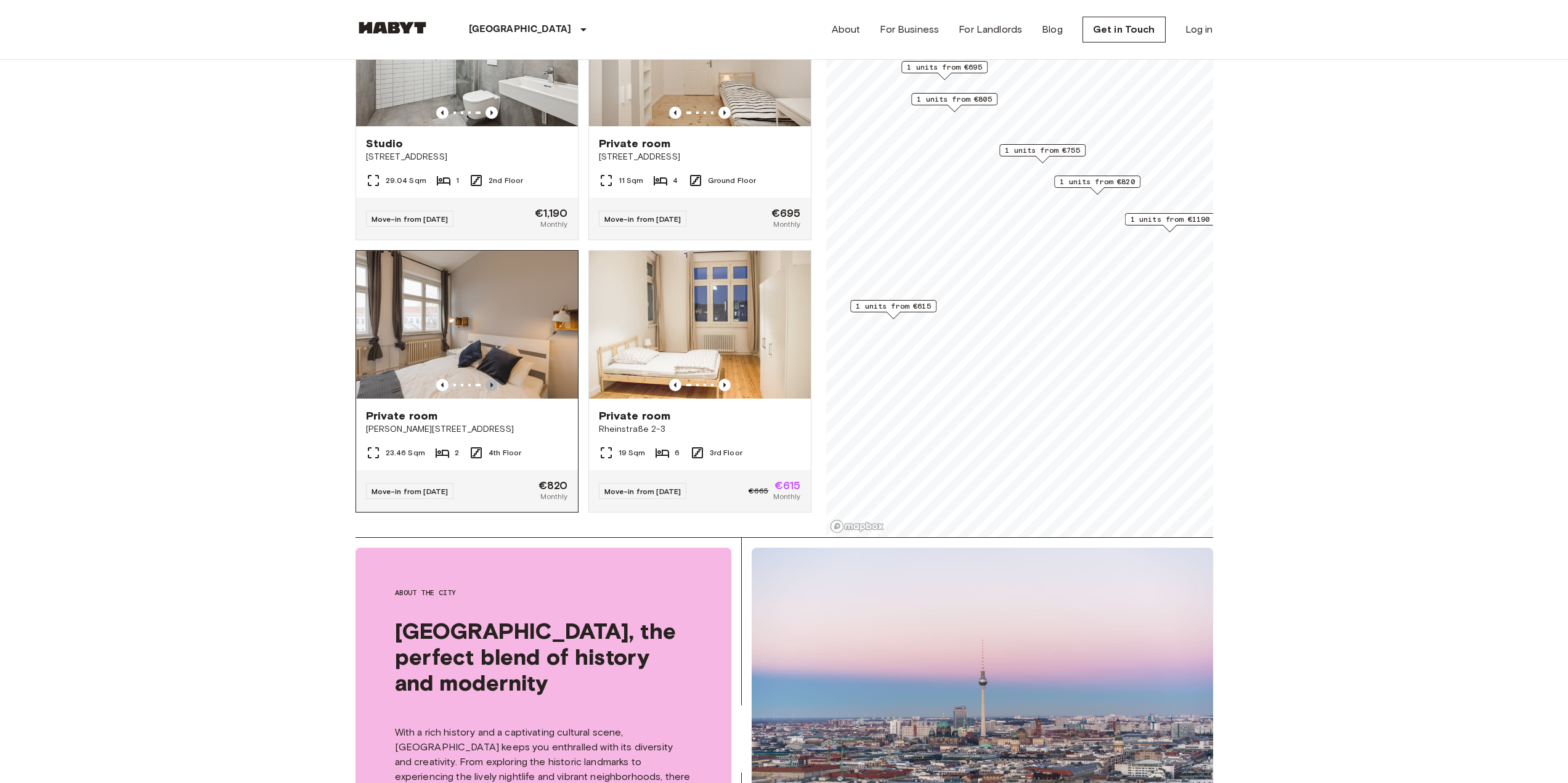
click at [487, 379] on icon "Previous image" at bounding box center [491, 385] width 12 height 12
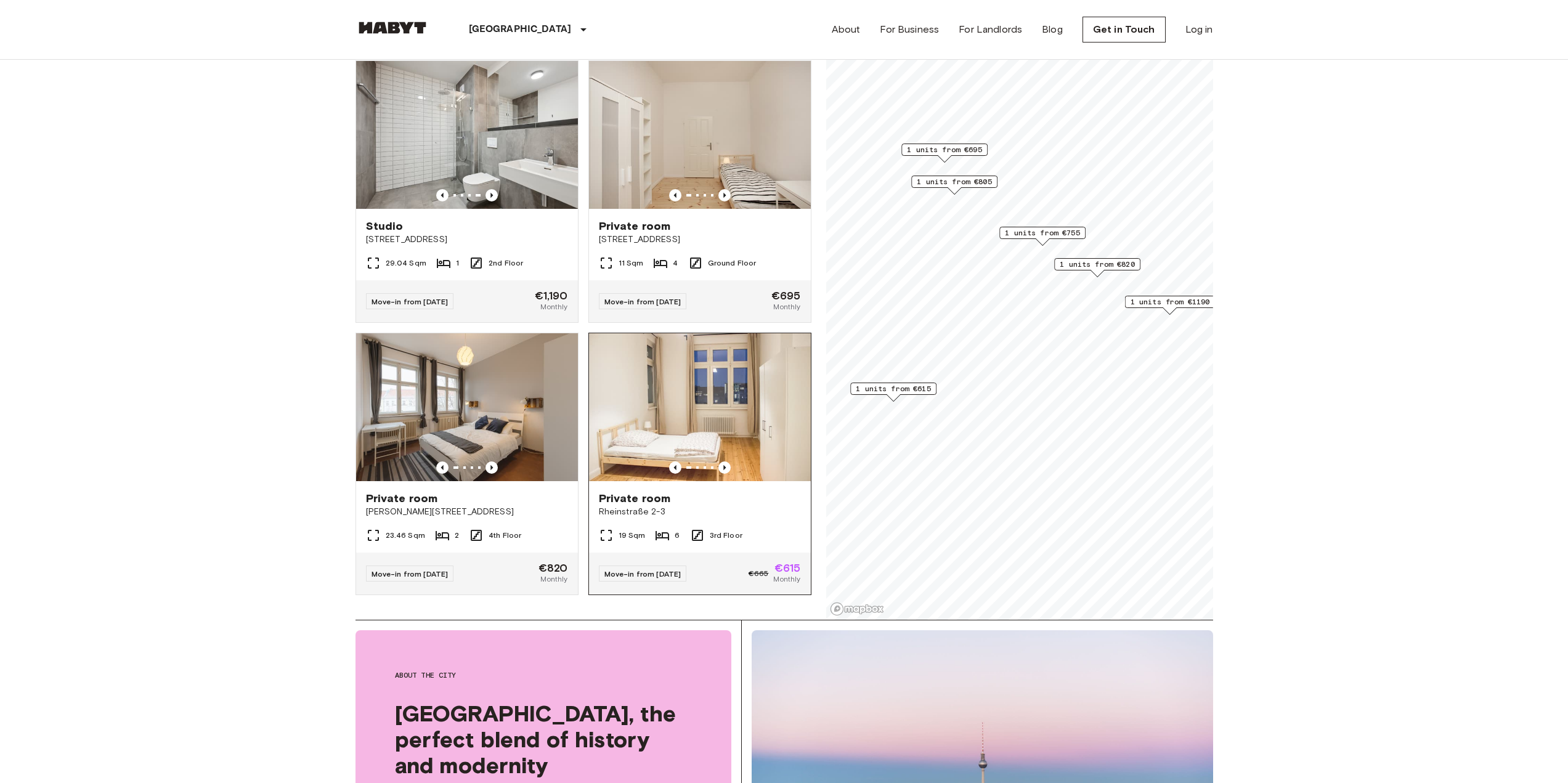
scroll to position [185, 0]
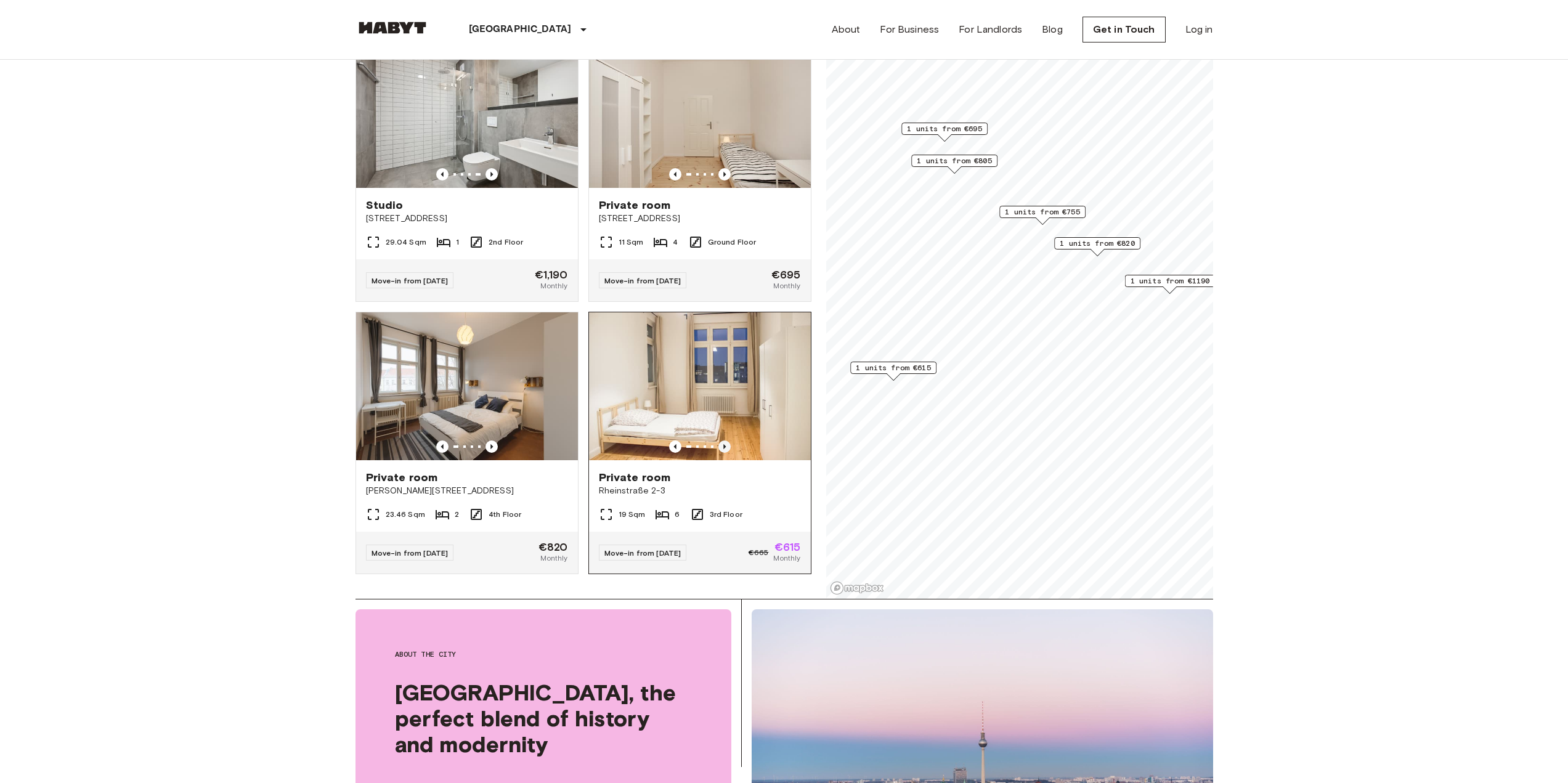
click at [724, 444] on icon "Previous image" at bounding box center [725, 447] width 3 height 5
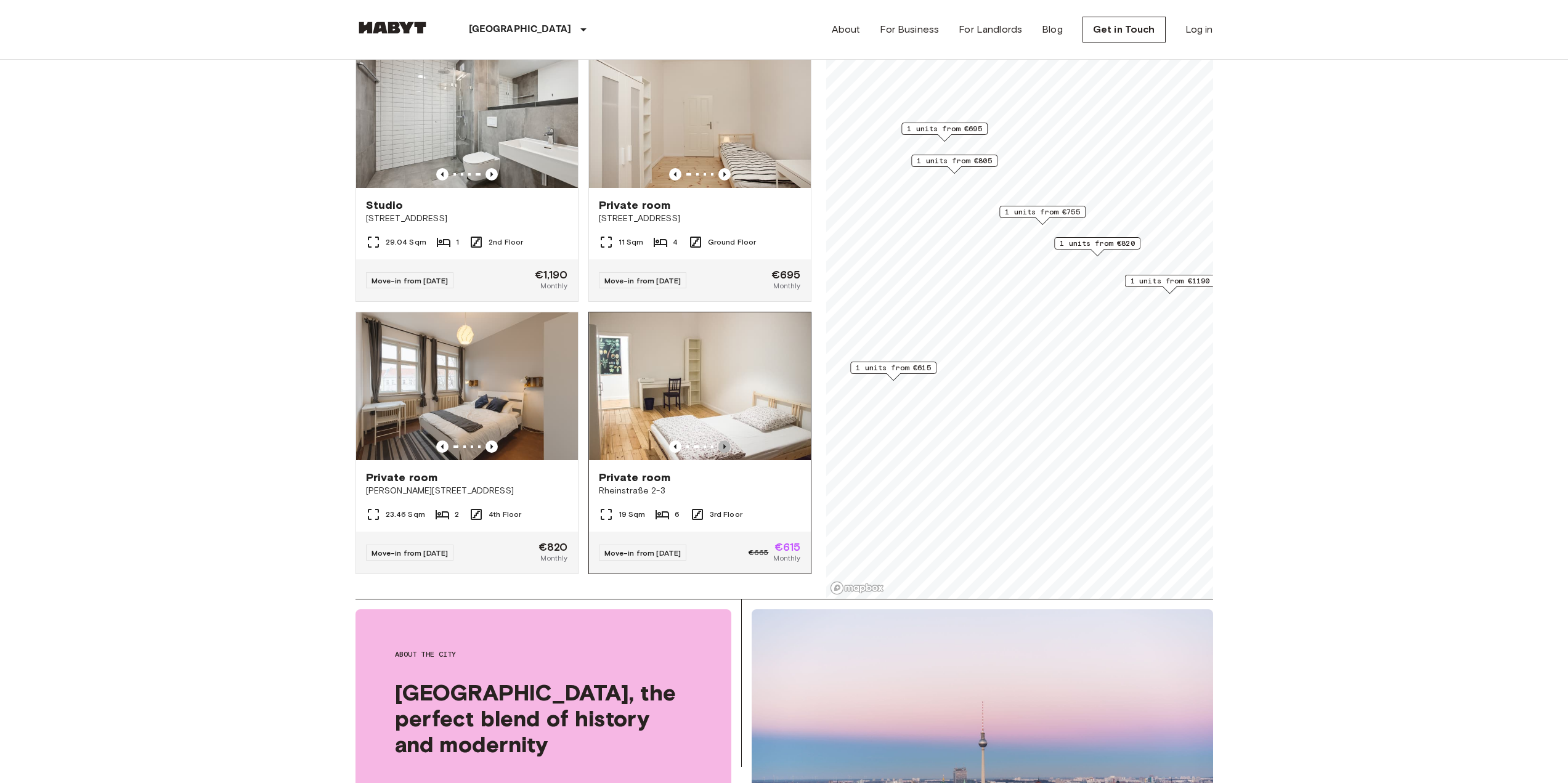
click at [719, 441] on icon "Previous image" at bounding box center [724, 447] width 12 height 12
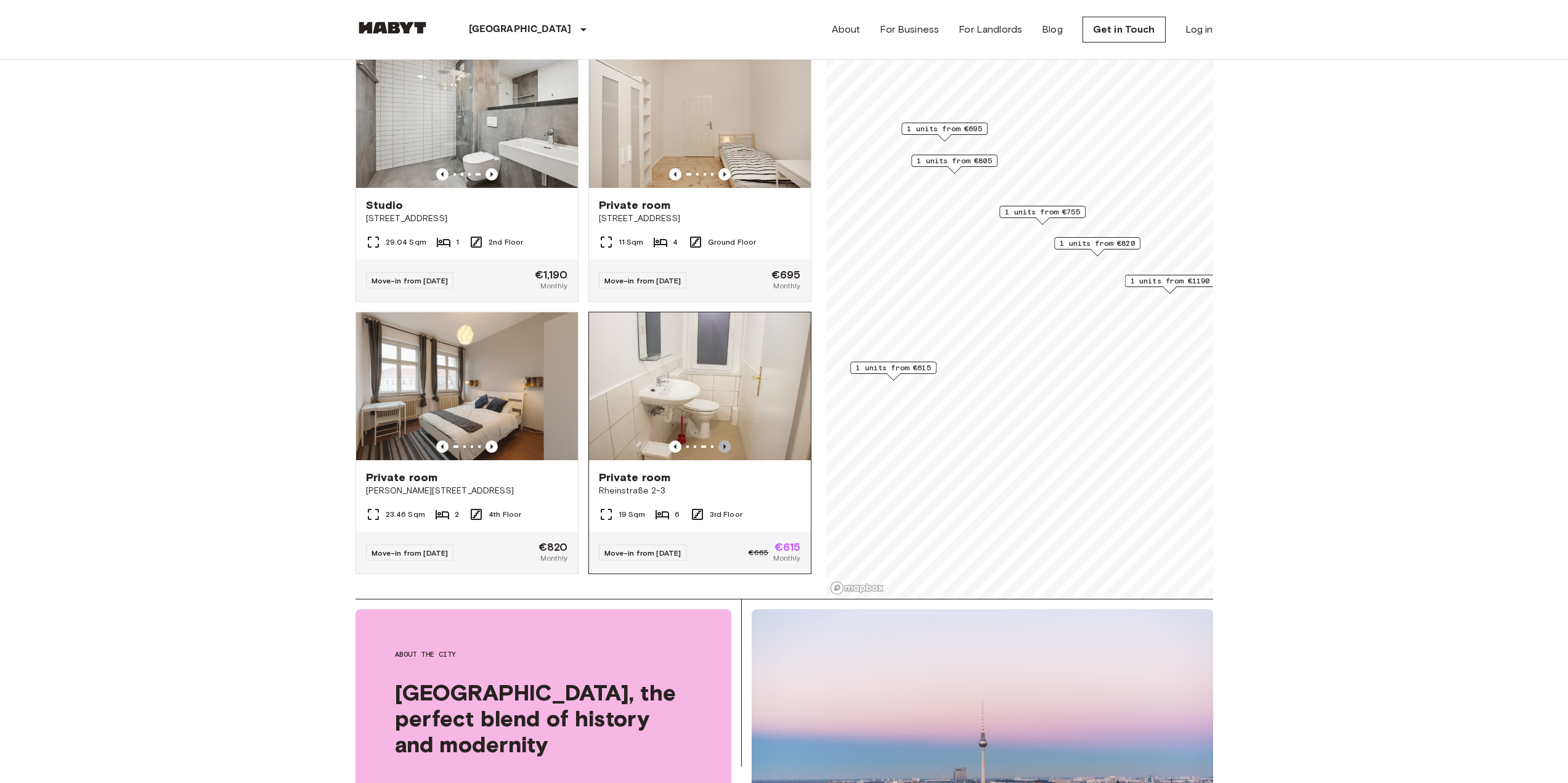
click at [719, 441] on icon "Previous image" at bounding box center [724, 447] width 12 height 12
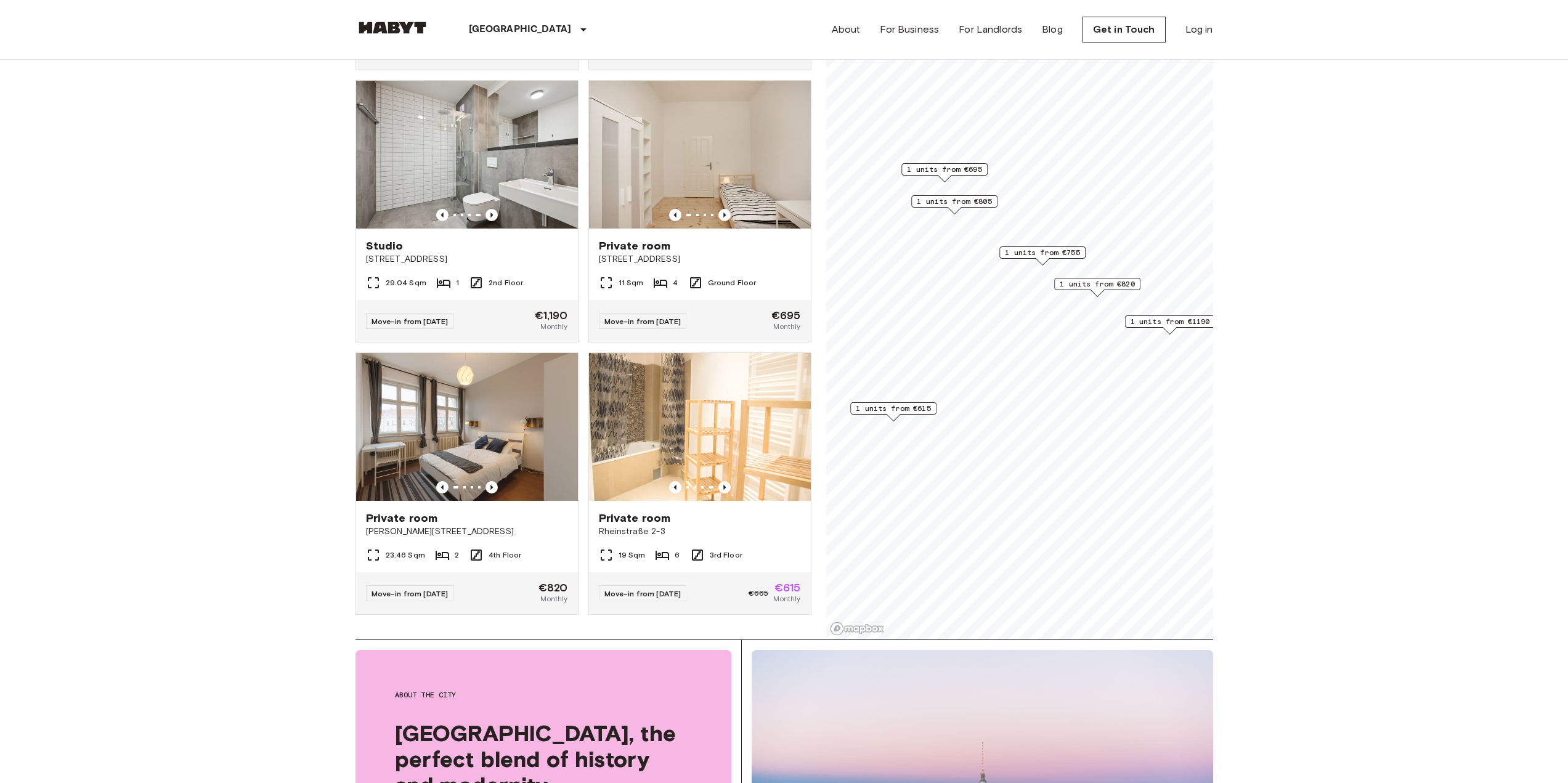
scroll to position [0, 0]
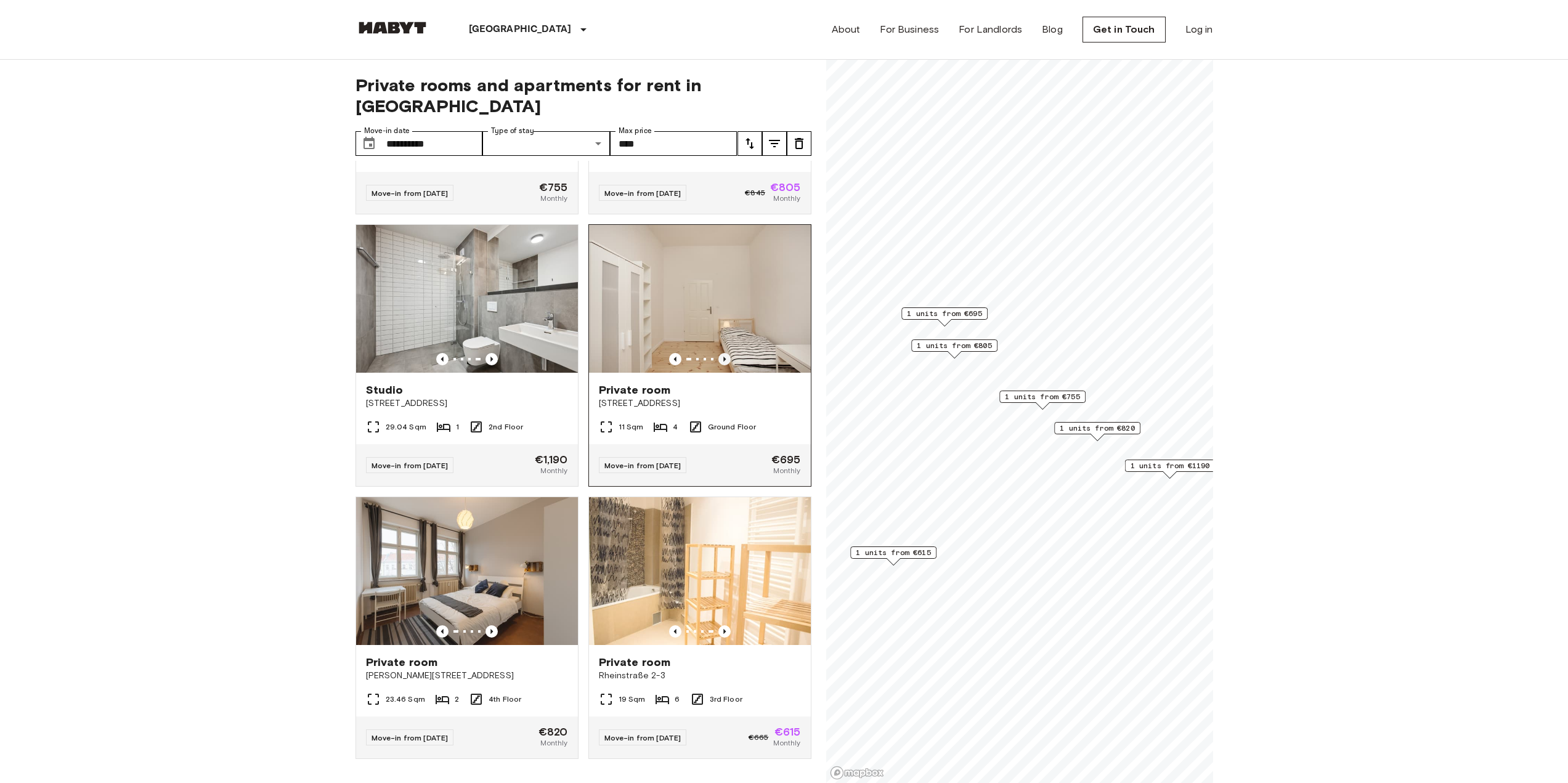
click at [719, 353] on icon "Previous image" at bounding box center [724, 359] width 12 height 12
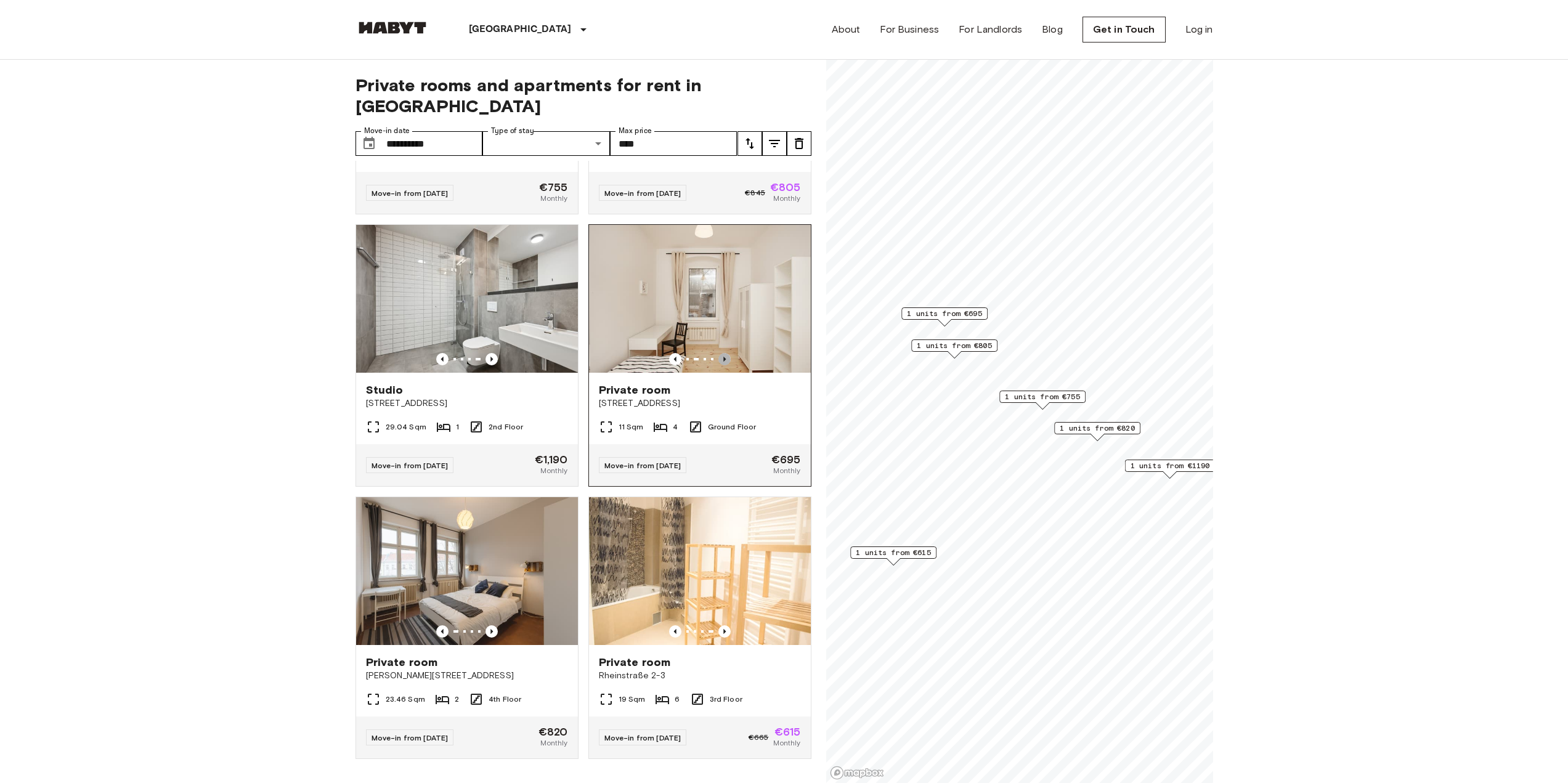
click at [719, 353] on icon "Previous image" at bounding box center [724, 359] width 12 height 12
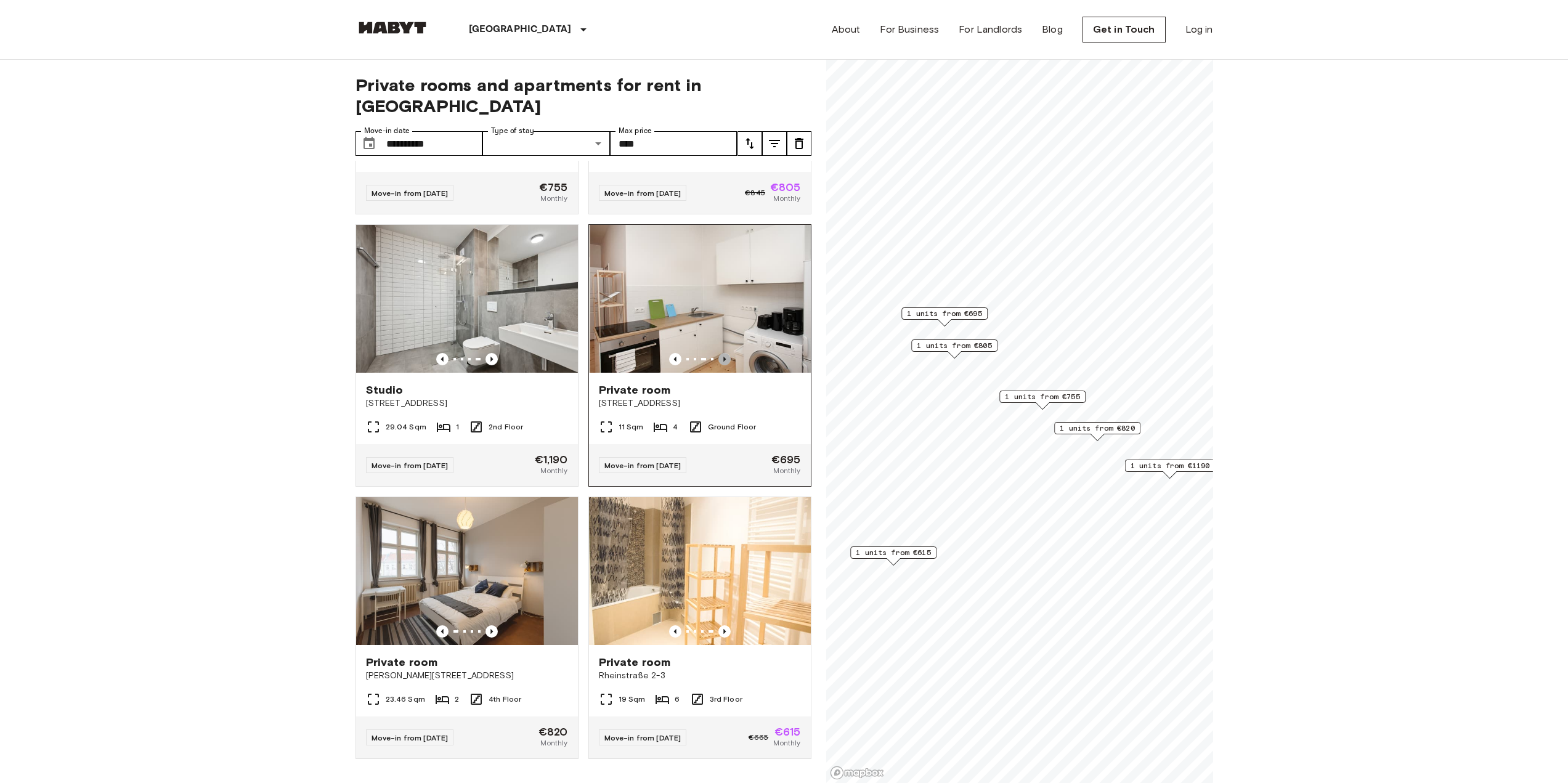
click at [724, 357] on icon "Previous image" at bounding box center [725, 359] width 3 height 5
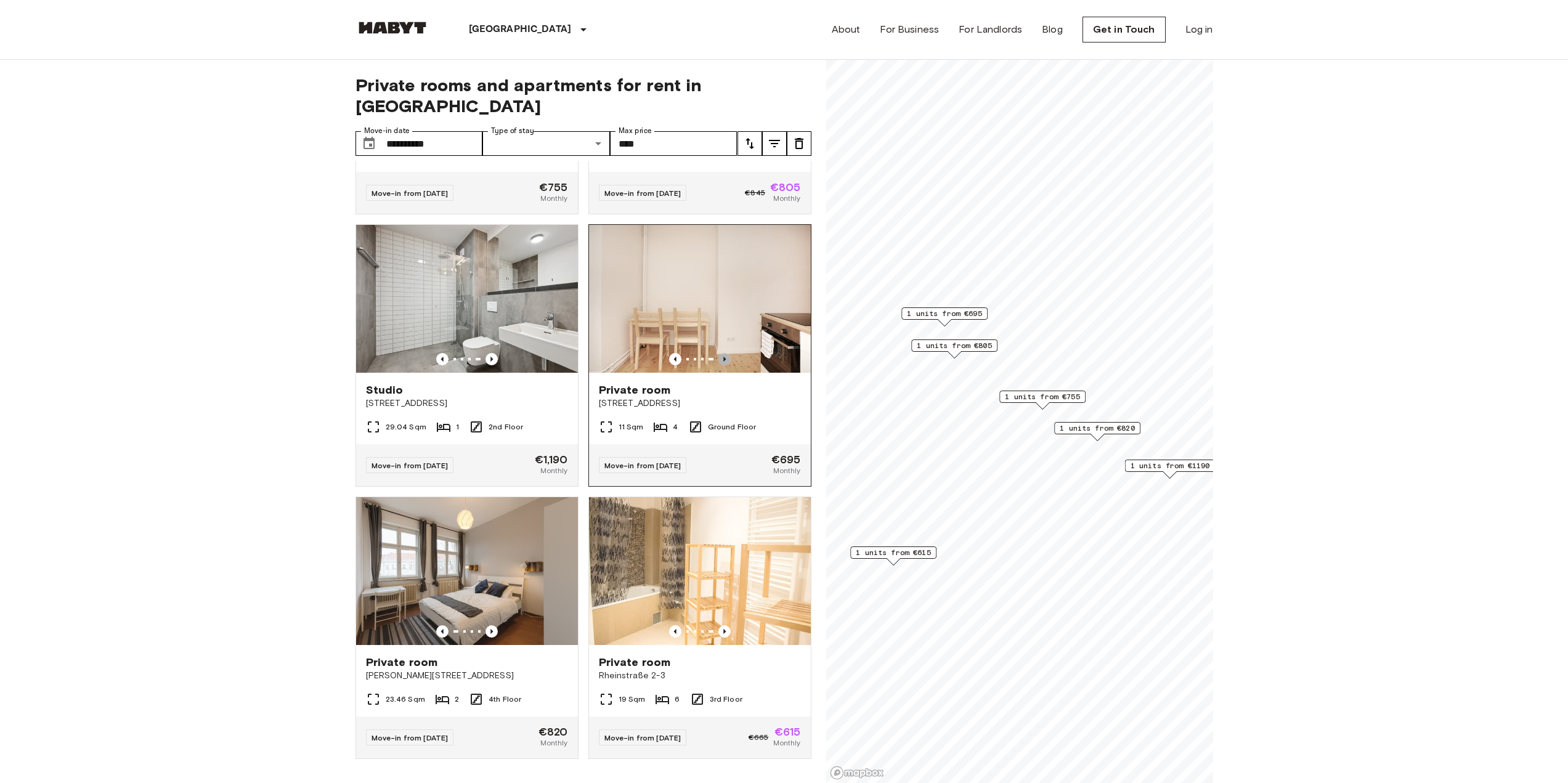
click at [719, 353] on icon "Previous image" at bounding box center [724, 359] width 12 height 12
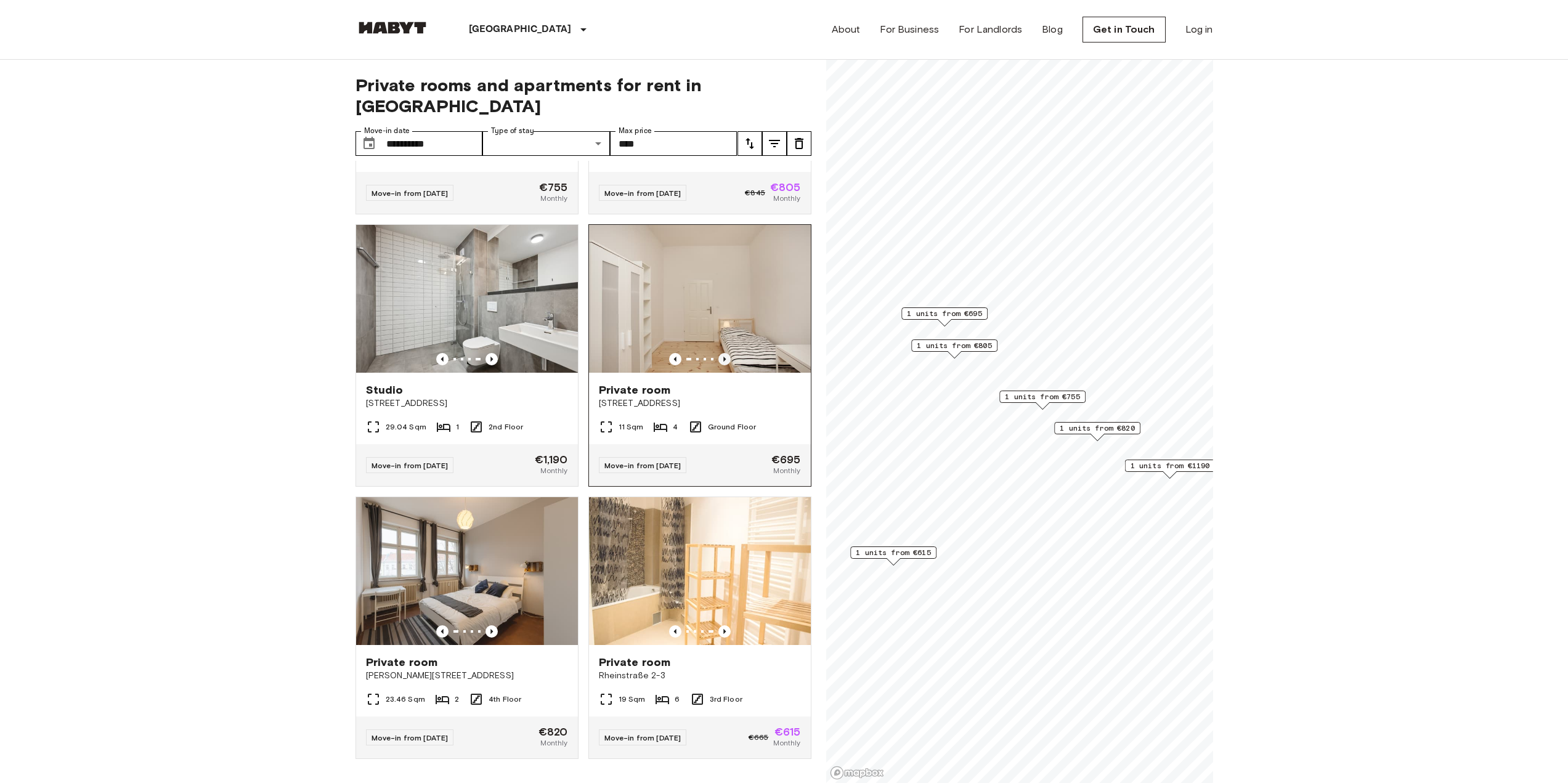
click at [719, 353] on icon "Previous image" at bounding box center [724, 359] width 12 height 12
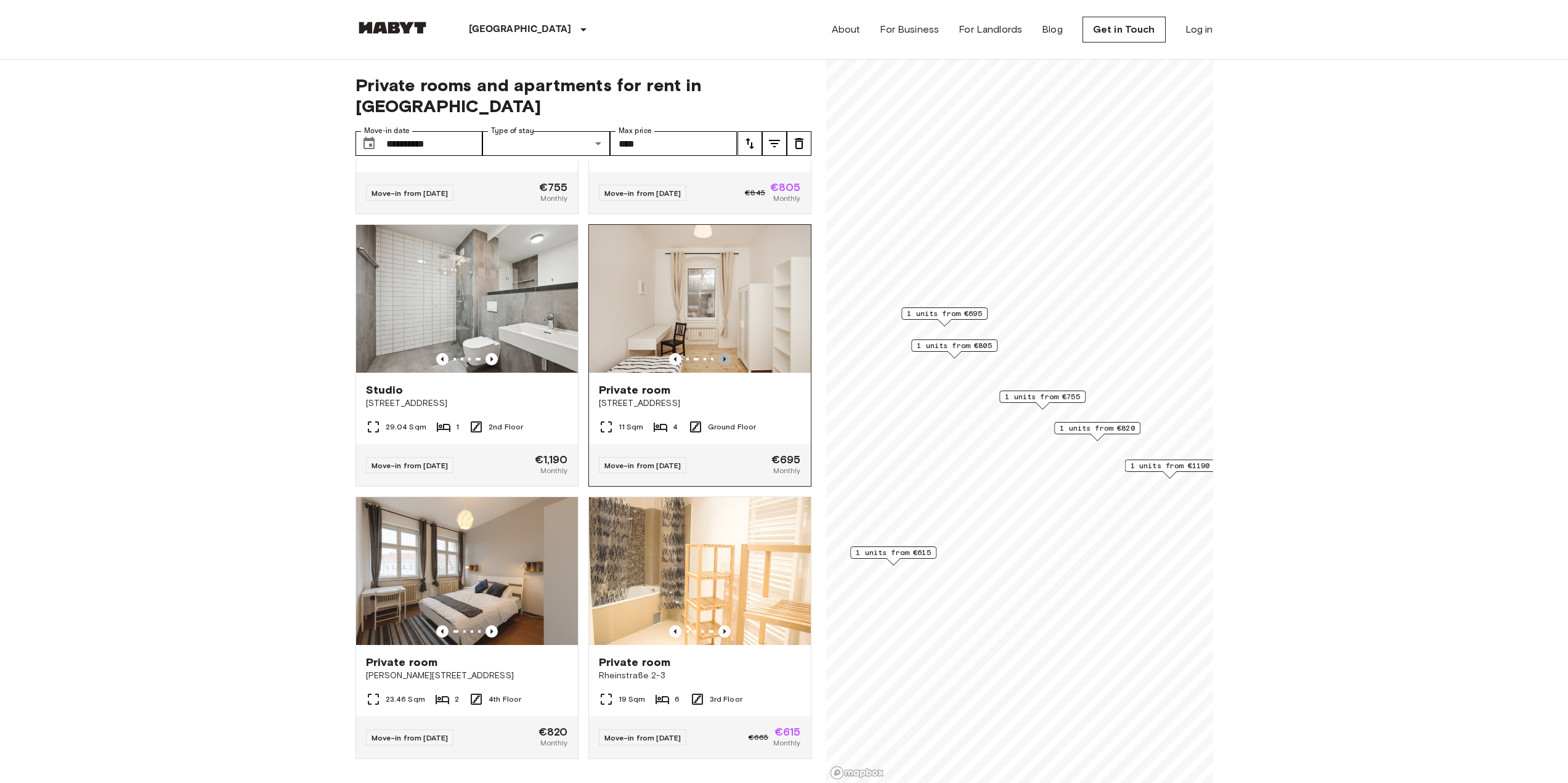
click at [719, 353] on icon "Previous image" at bounding box center [724, 359] width 12 height 12
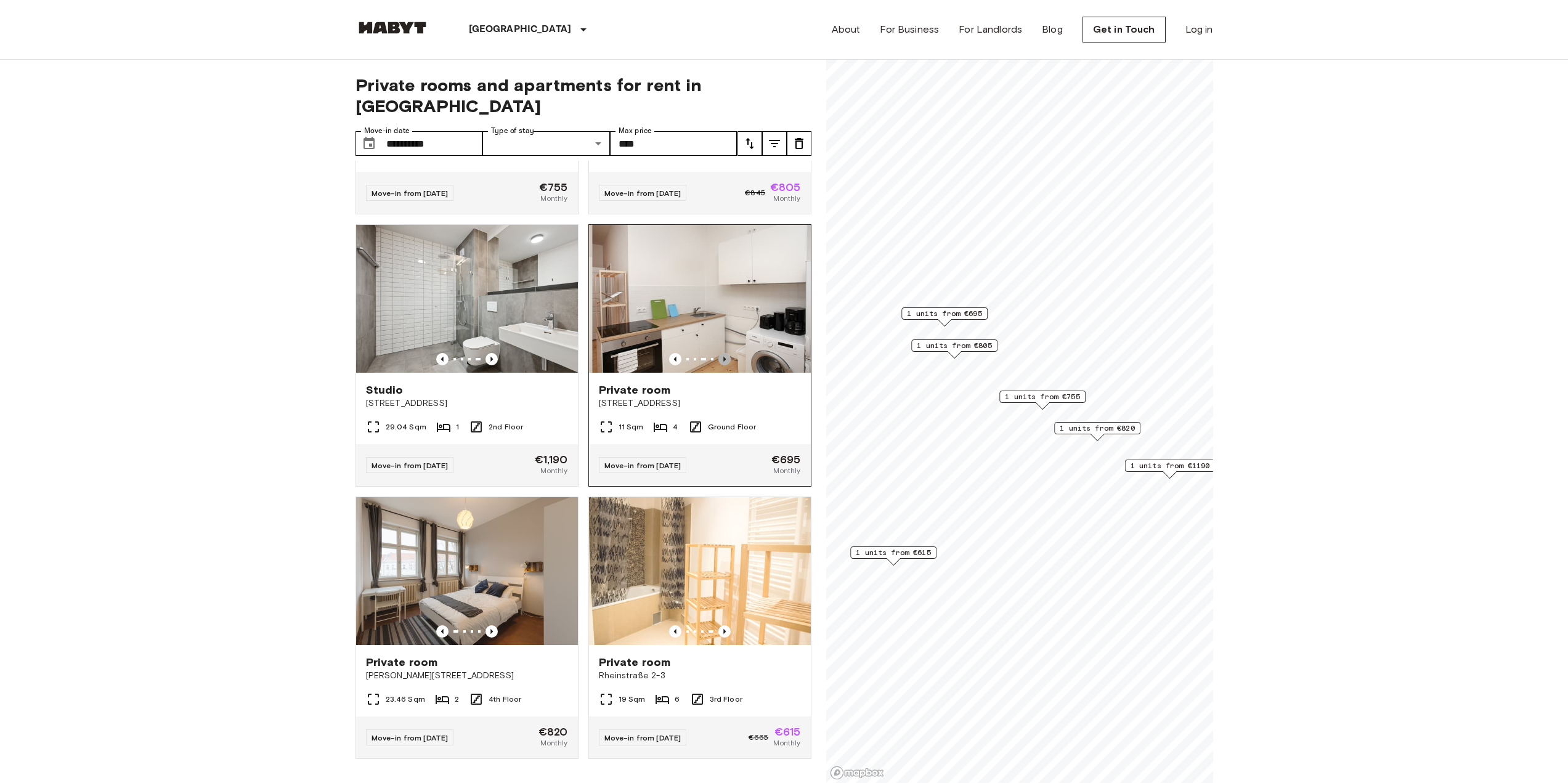
click at [719, 353] on icon "Previous image" at bounding box center [724, 359] width 12 height 12
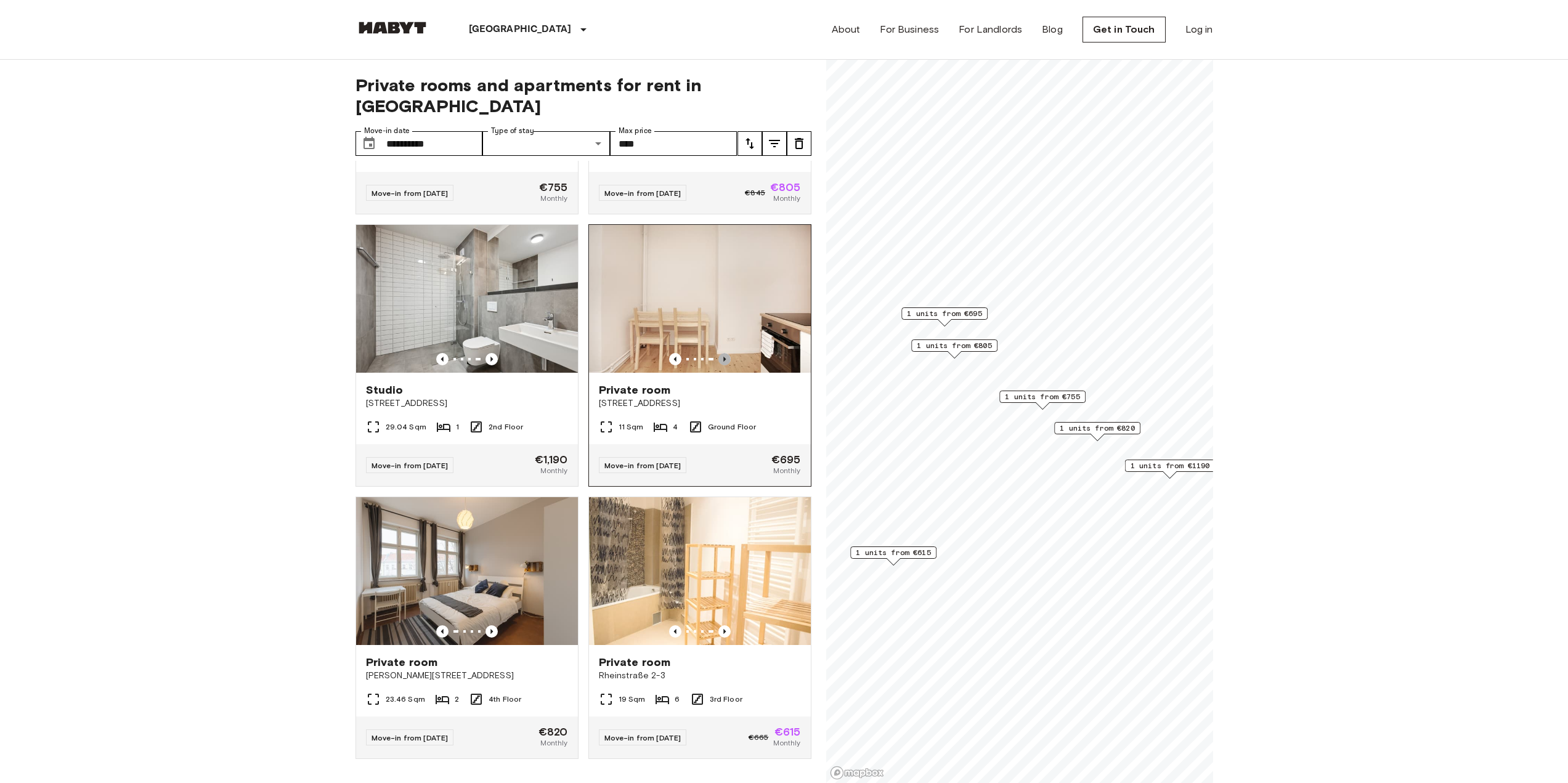
click at [719, 353] on icon "Previous image" at bounding box center [724, 359] width 12 height 12
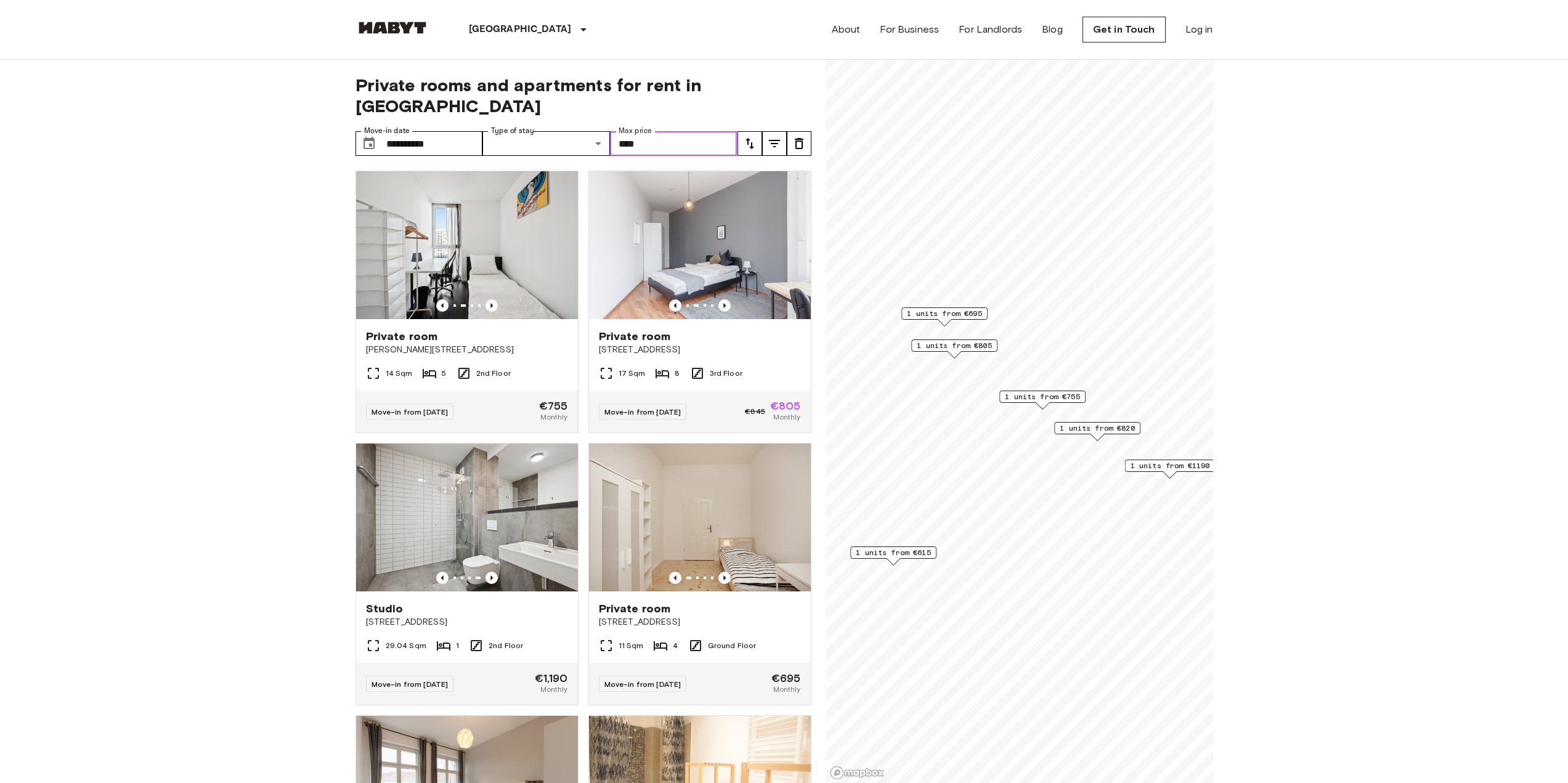
click at [657, 132] on input "****" at bounding box center [674, 144] width 128 height 25
type input "*"
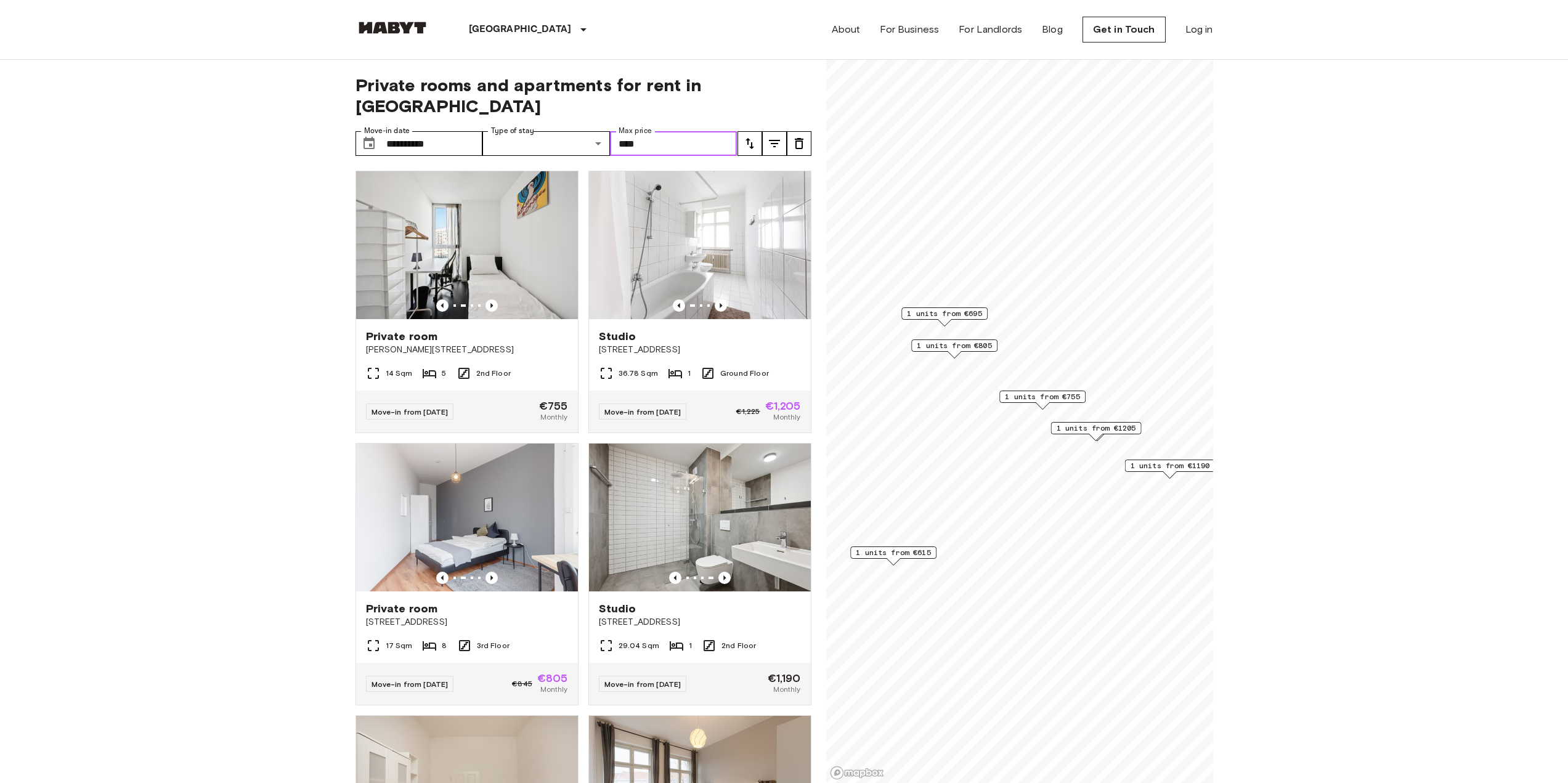
type input "****"
click at [672, 132] on input "****" at bounding box center [674, 144] width 128 height 25
click at [397, 132] on input "**********" at bounding box center [435, 144] width 97 height 25
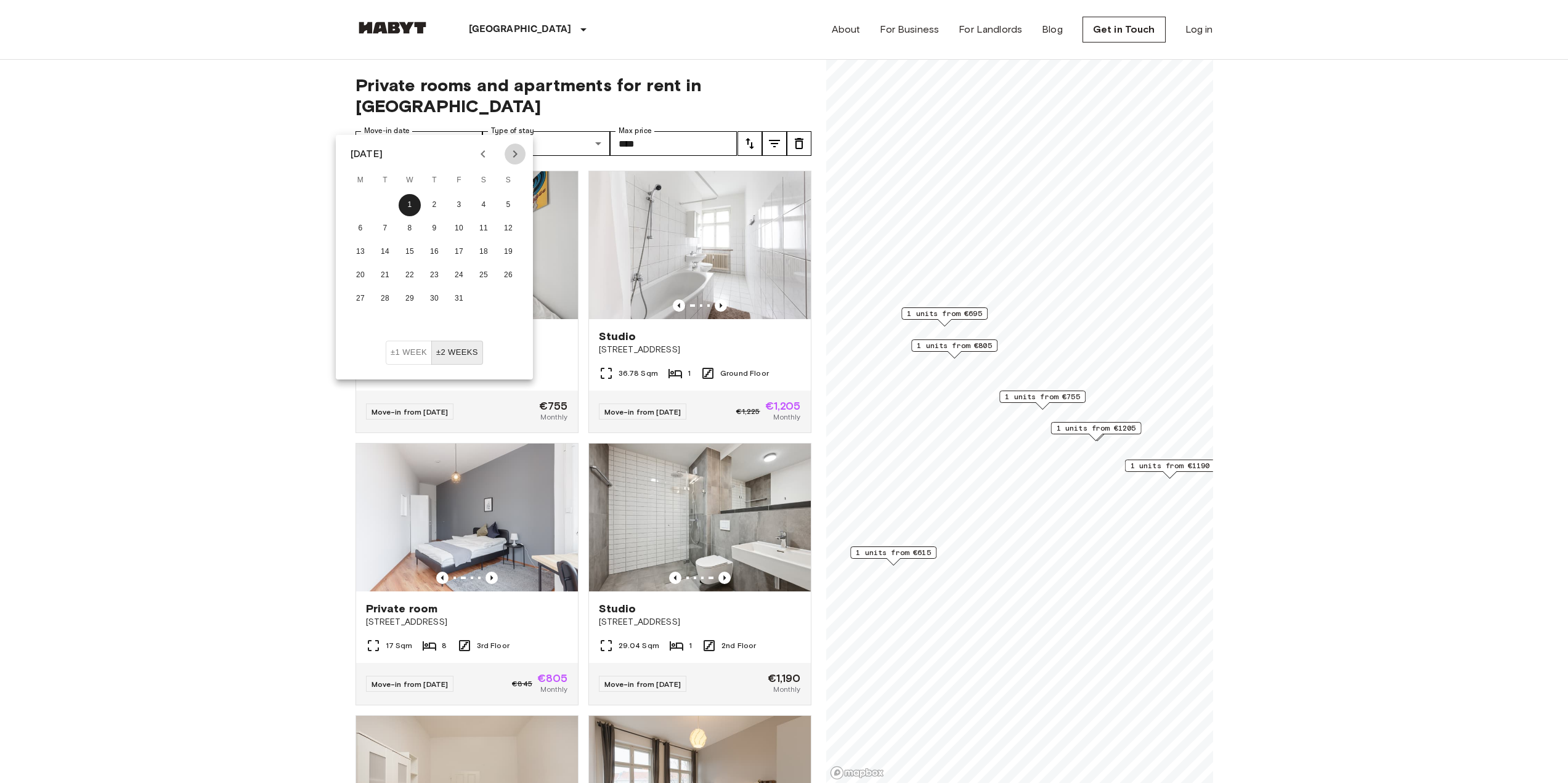
click at [507, 155] on button "Next month" at bounding box center [515, 154] width 21 height 21
click at [508, 154] on icon "Next month" at bounding box center [515, 154] width 15 height 15
click at [505, 153] on button "Next month" at bounding box center [515, 154] width 21 height 21
click at [510, 151] on icon "Next month" at bounding box center [515, 154] width 15 height 15
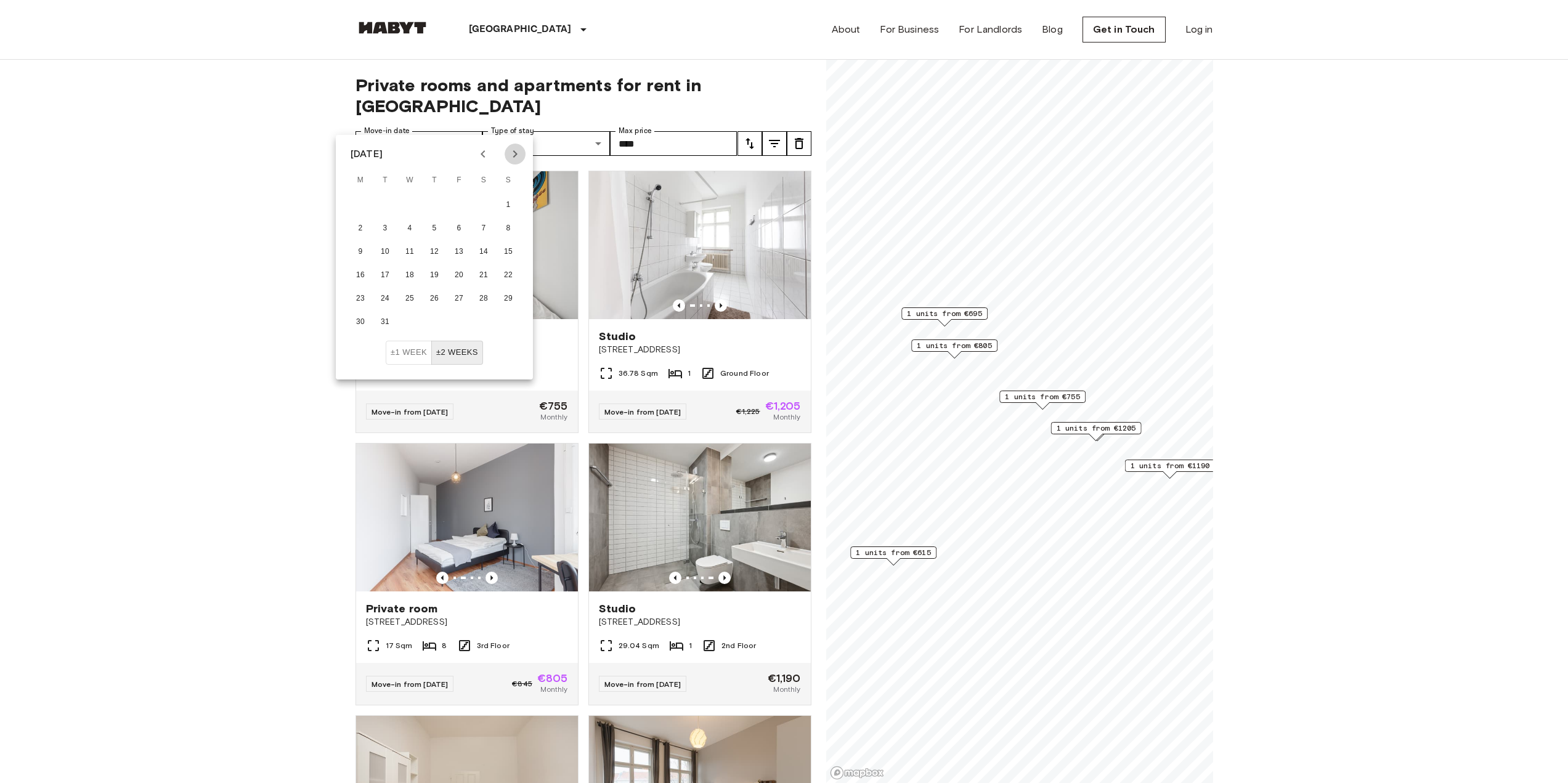
click at [510, 150] on icon "Next month" at bounding box center [515, 154] width 15 height 15
click at [462, 197] on button "1" at bounding box center [459, 205] width 22 height 22
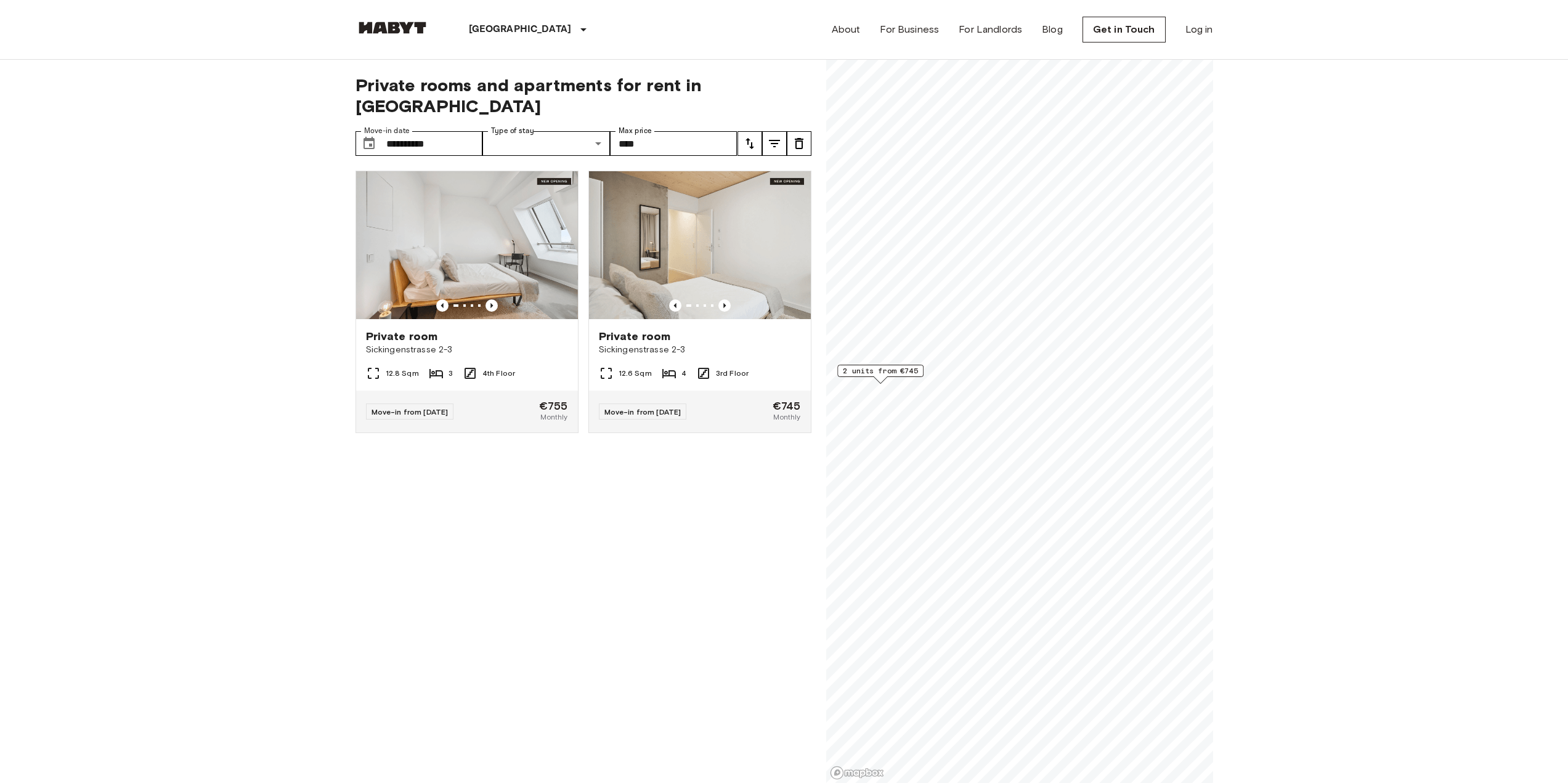
click at [630, 477] on div "Private room Sickingenstrasse 2-3 12.6 Sqm 4 3rd Floor Move-in from 04 May 26 €…" at bounding box center [695, 378] width 233 height 436
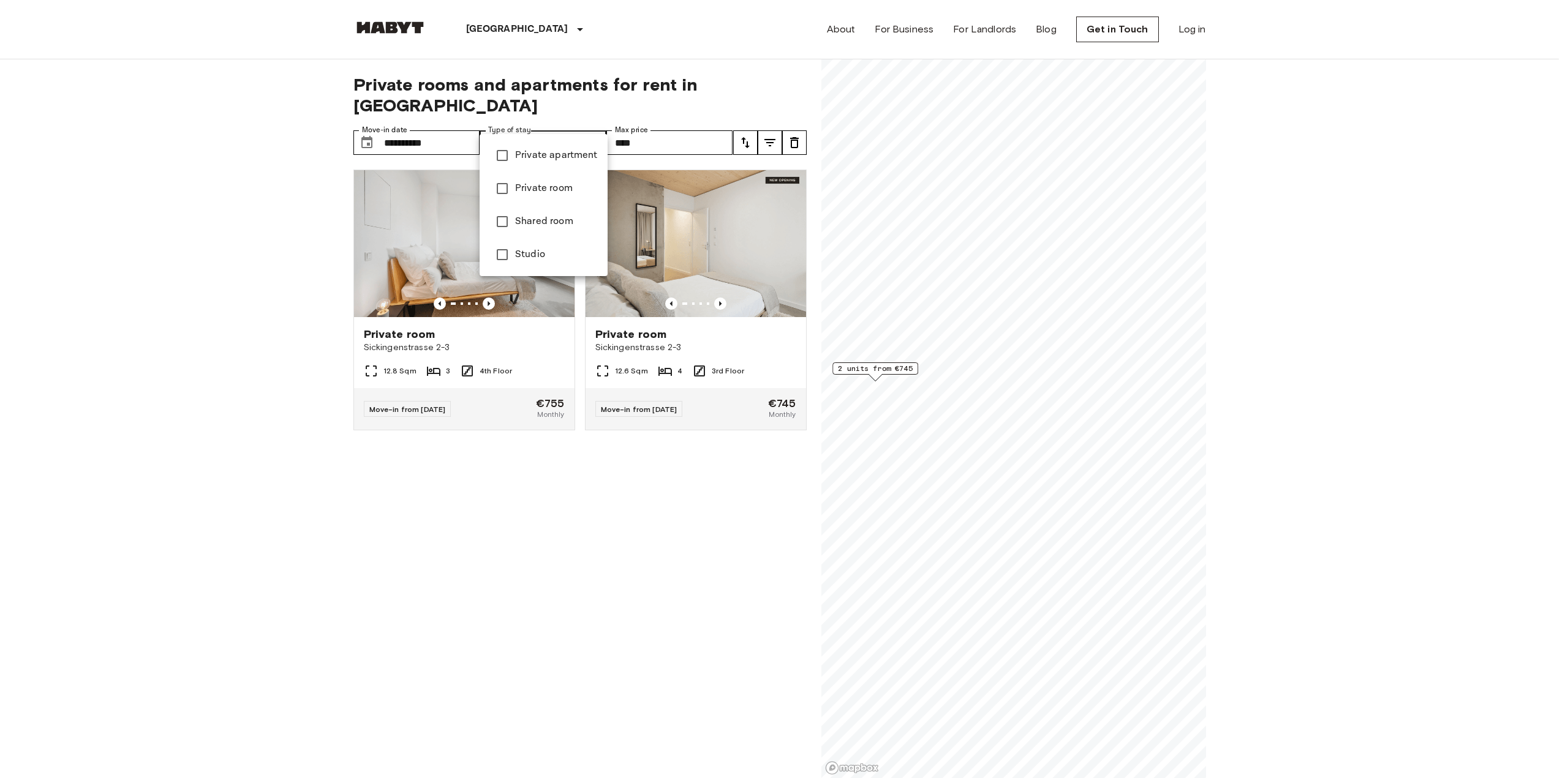
click at [540, 129] on div at bounding box center [784, 389] width 1568 height 778
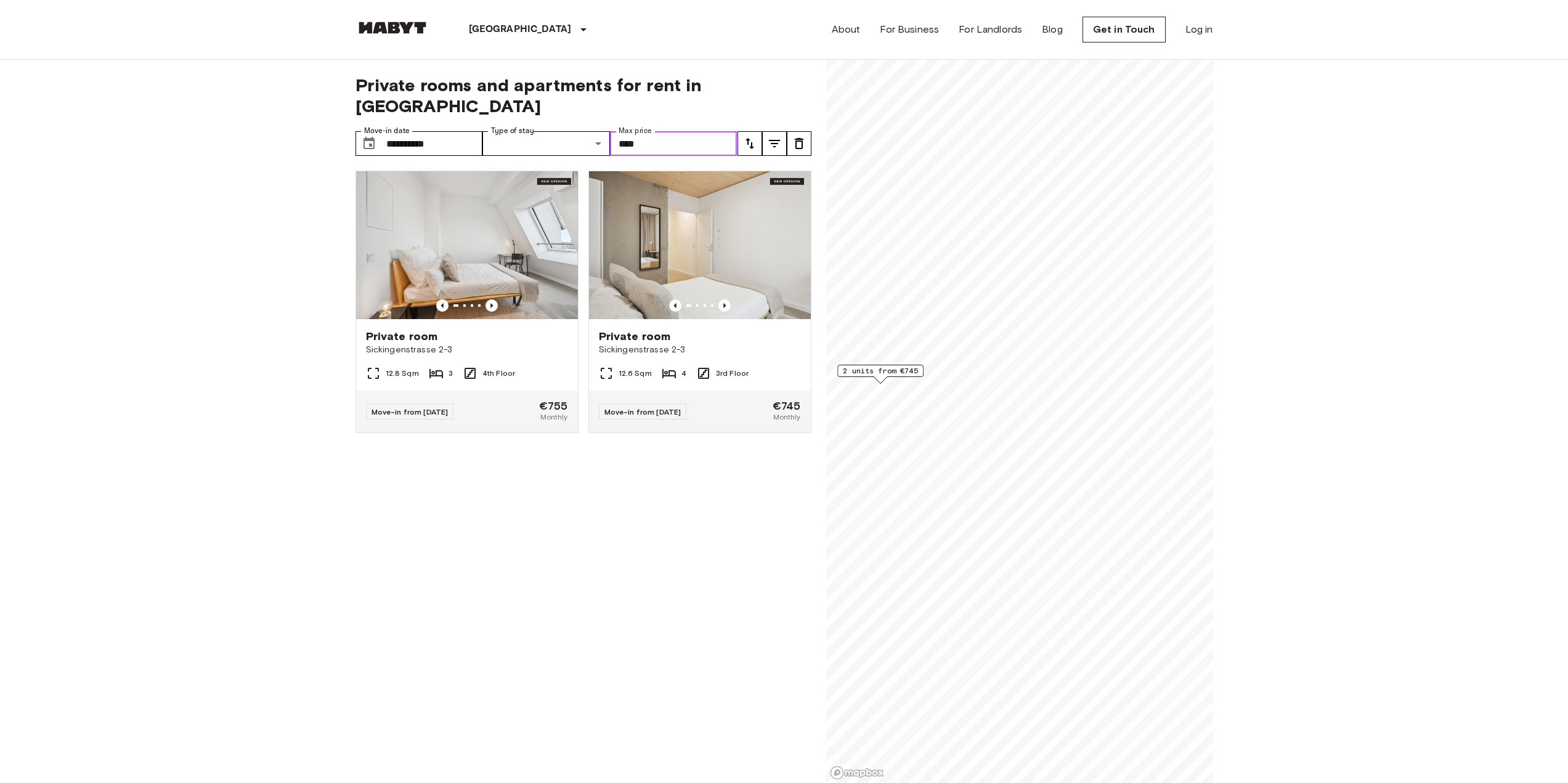
click at [654, 132] on input "****" at bounding box center [674, 144] width 128 height 25
click at [694, 78] on span "Private rooms and apartments for rent in Berlin" at bounding box center [583, 96] width 456 height 42
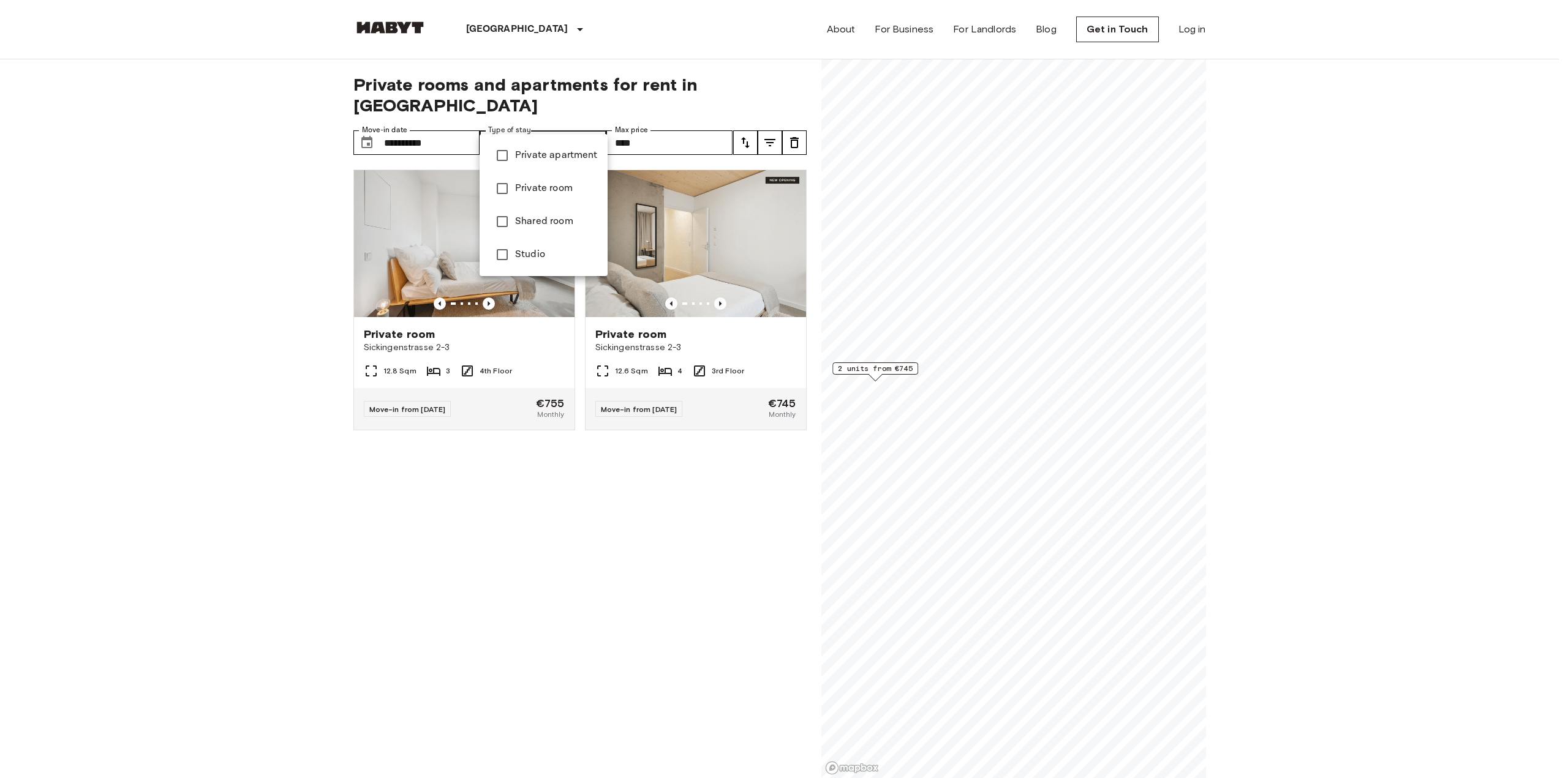
click at [578, 69] on div at bounding box center [784, 389] width 1568 height 778
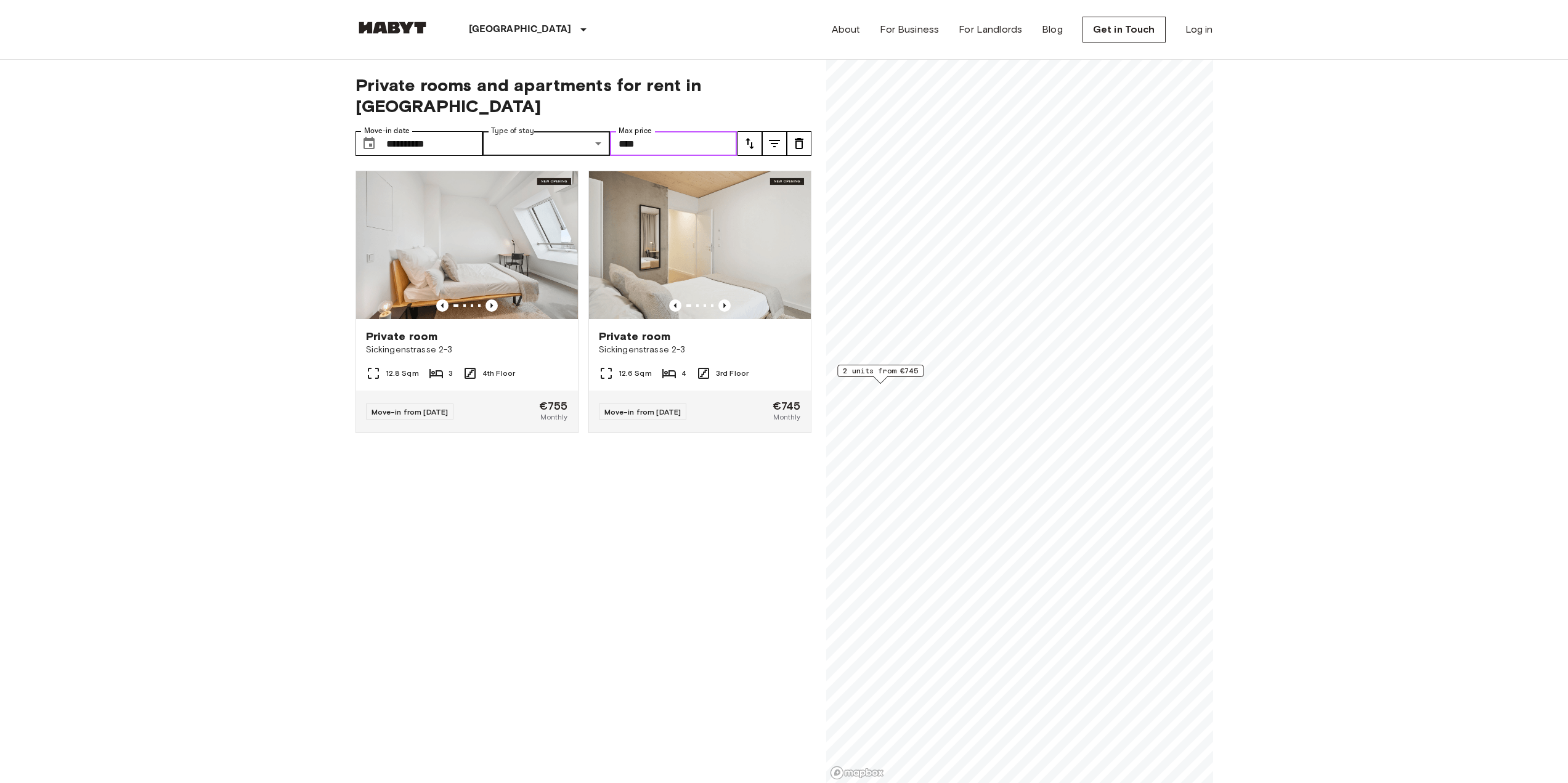
click at [653, 133] on input "****" at bounding box center [674, 144] width 128 height 25
click at [468, 132] on input "**********" at bounding box center [435, 144] width 97 height 25
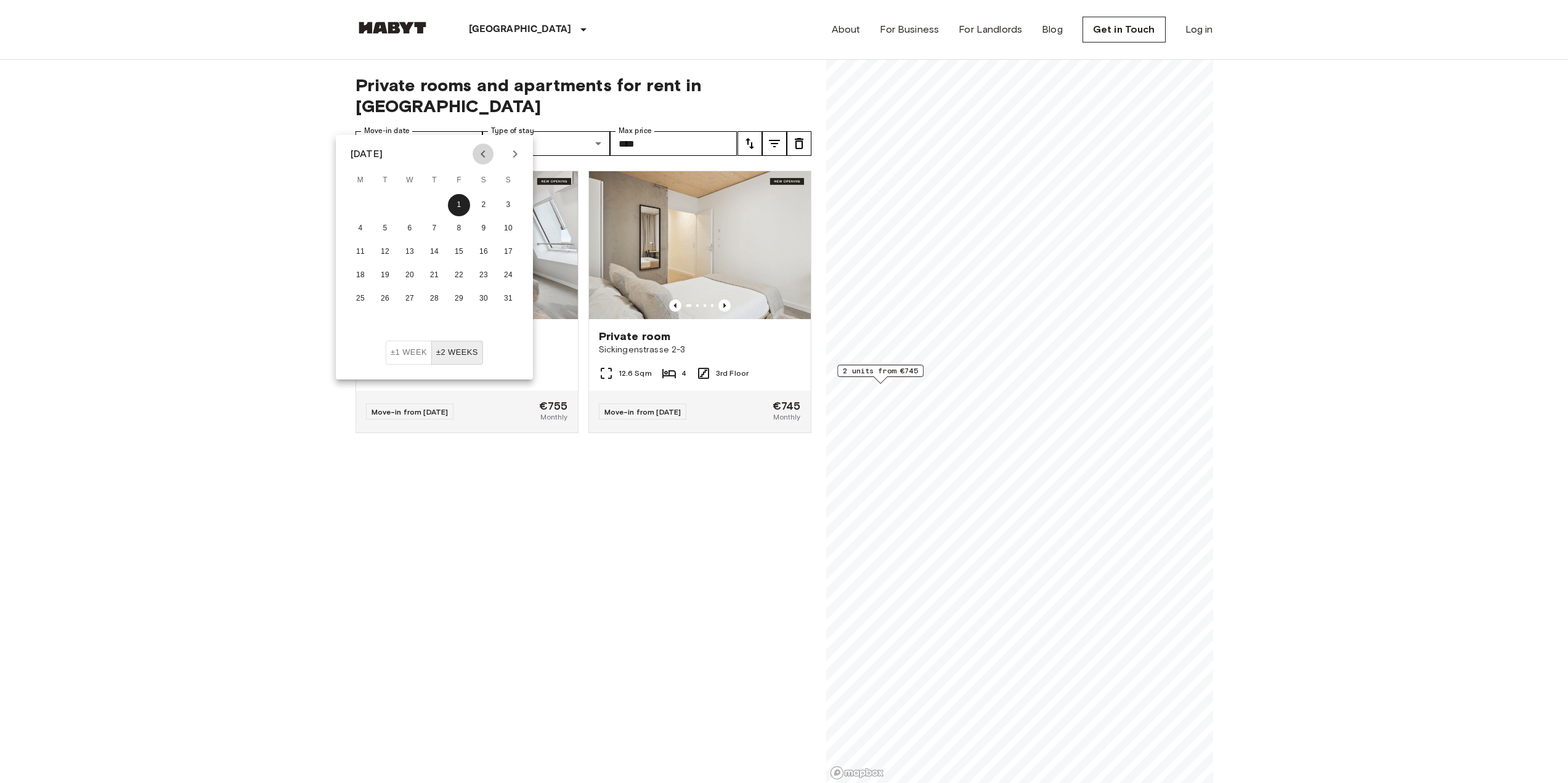
click at [484, 153] on icon "Previous month" at bounding box center [483, 154] width 15 height 15
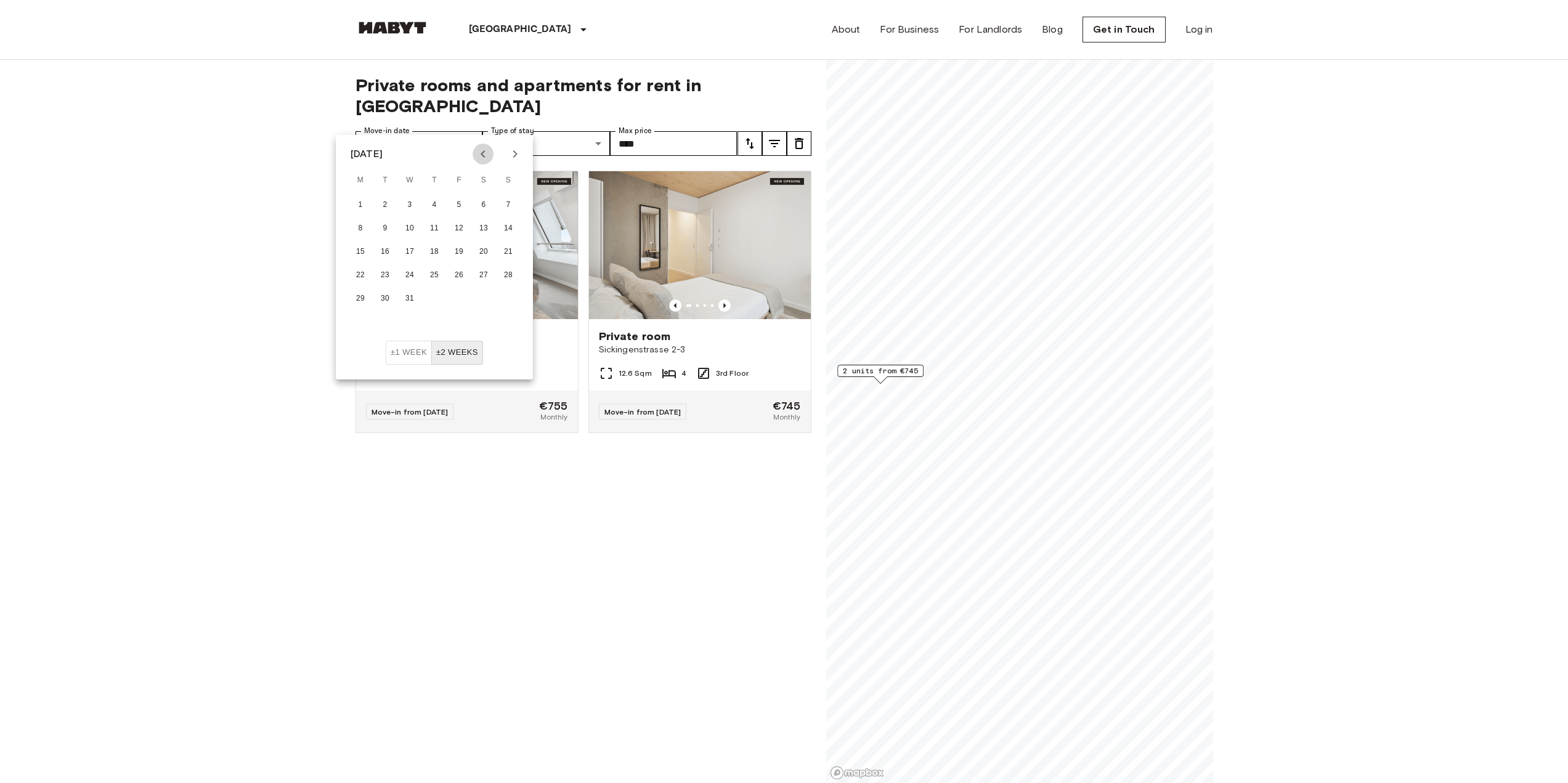
click at [484, 153] on icon "Previous month" at bounding box center [483, 154] width 15 height 15
click at [505, 153] on button "Next month" at bounding box center [515, 154] width 21 height 21
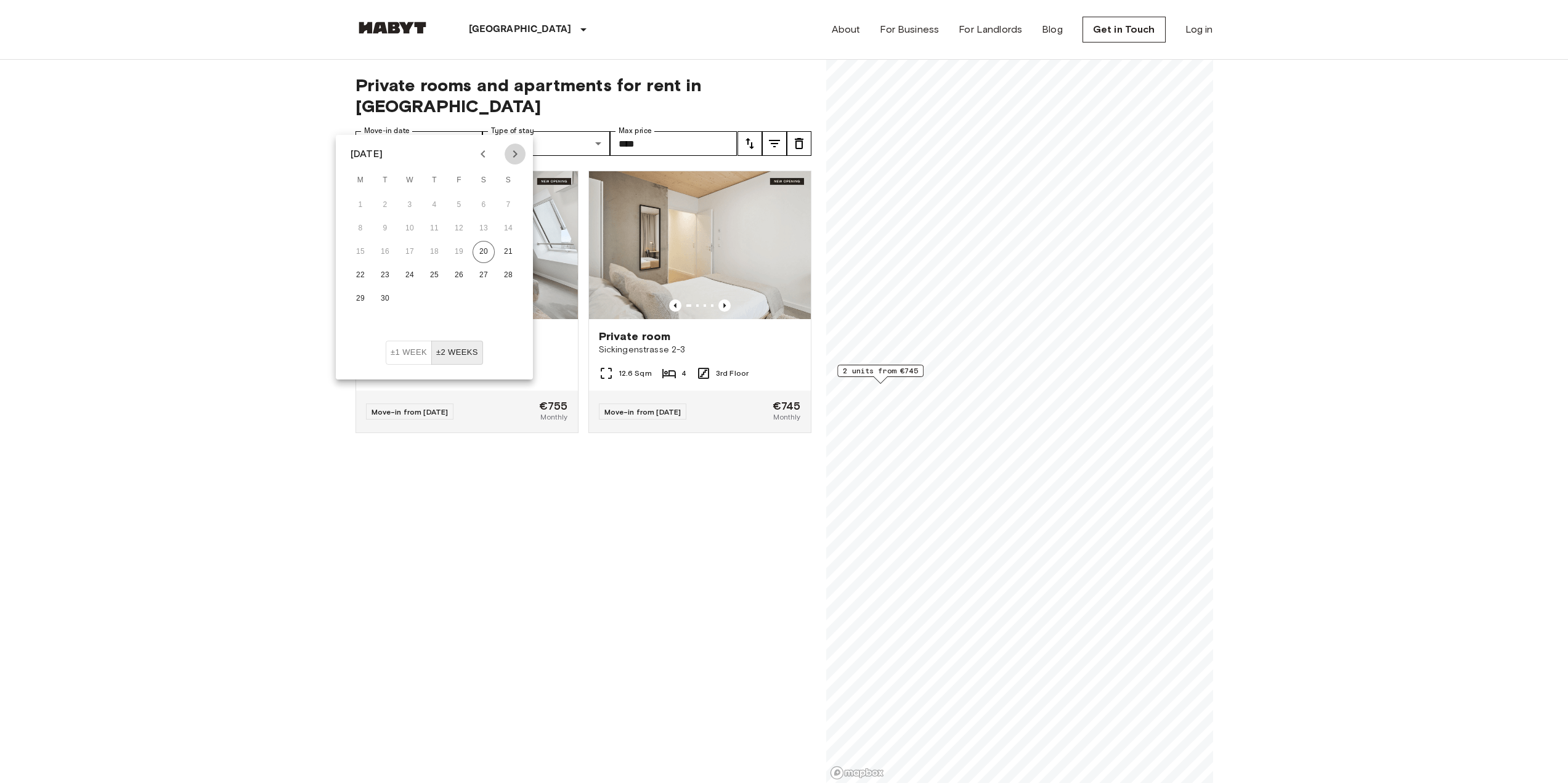
click at [505, 153] on button "Next month" at bounding box center [515, 154] width 21 height 21
click at [414, 199] on button "1" at bounding box center [409, 205] width 22 height 22
type input "**********"
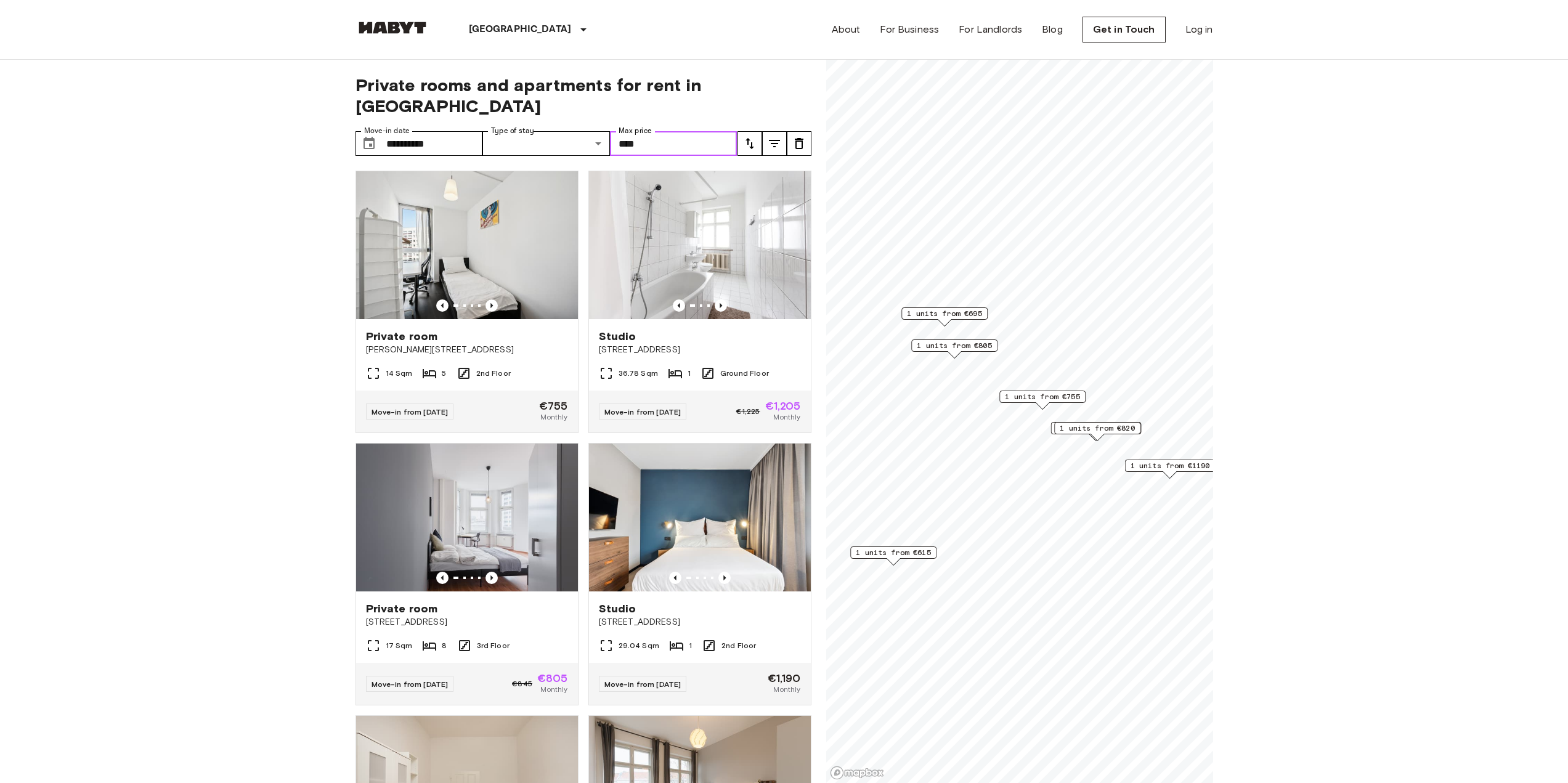
click at [667, 132] on input "****" at bounding box center [674, 144] width 128 height 25
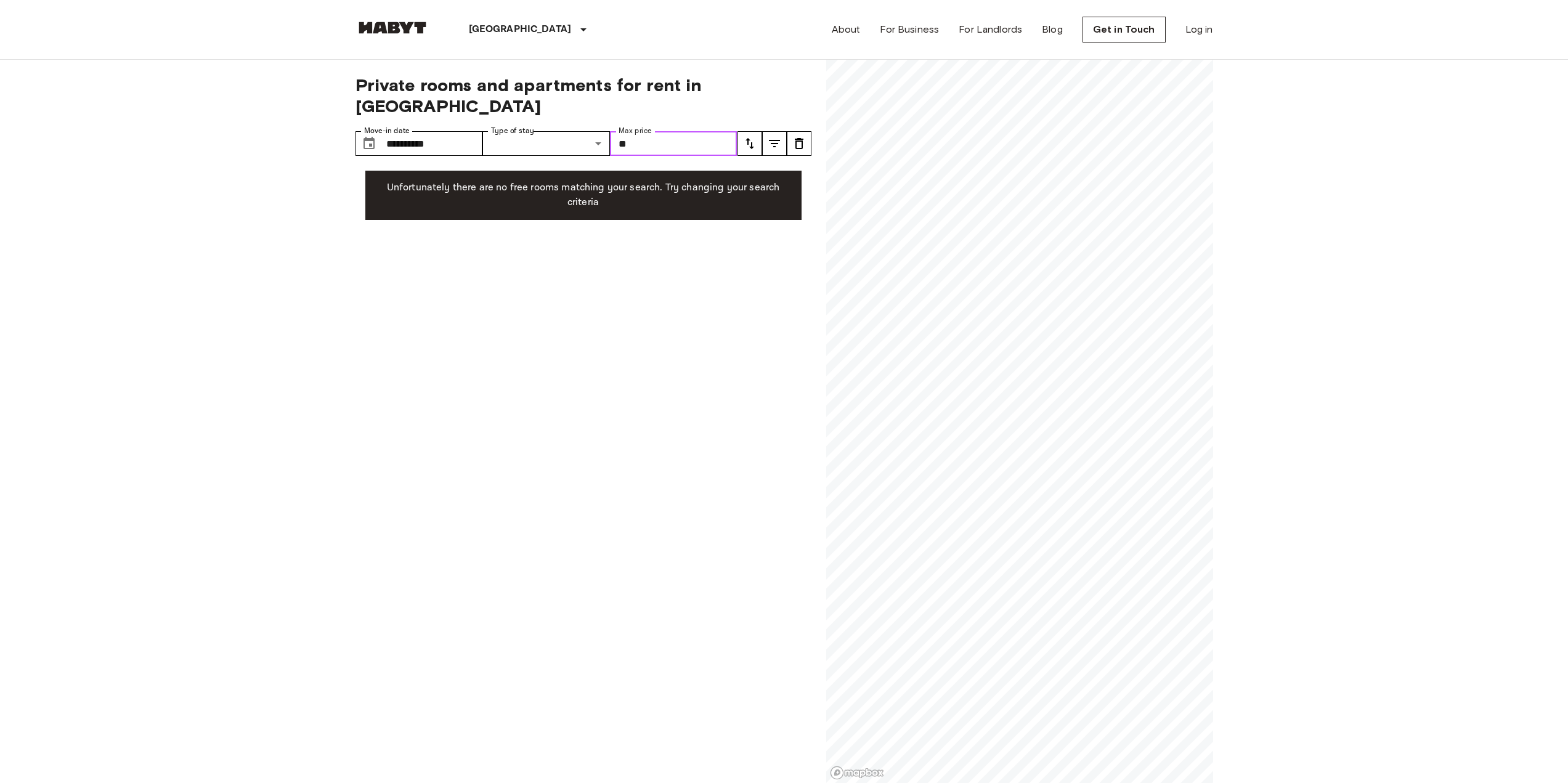
type input "*"
type input "****"
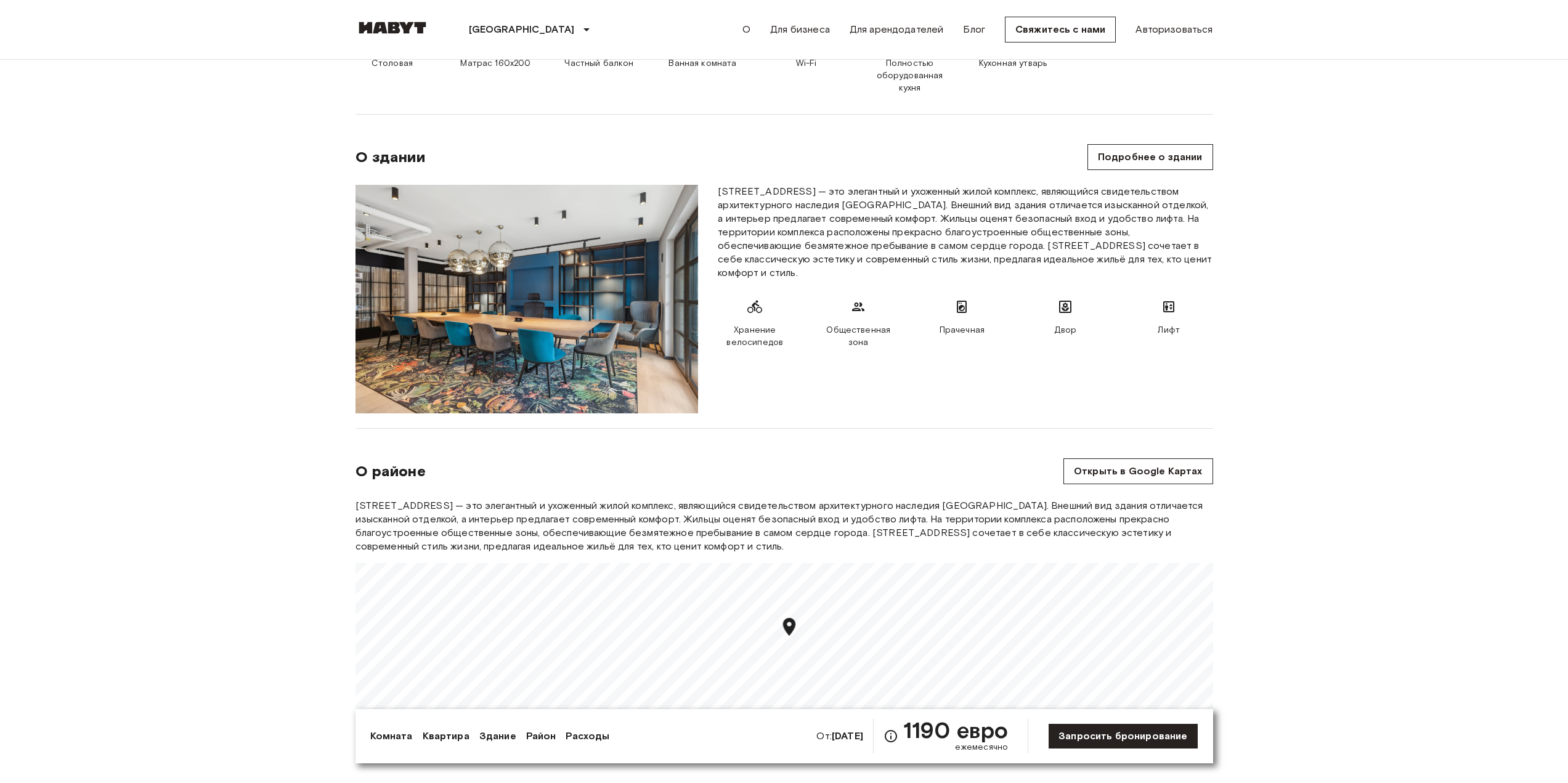
scroll to position [678, 0]
